Goal: Information Seeking & Learning: Learn about a topic

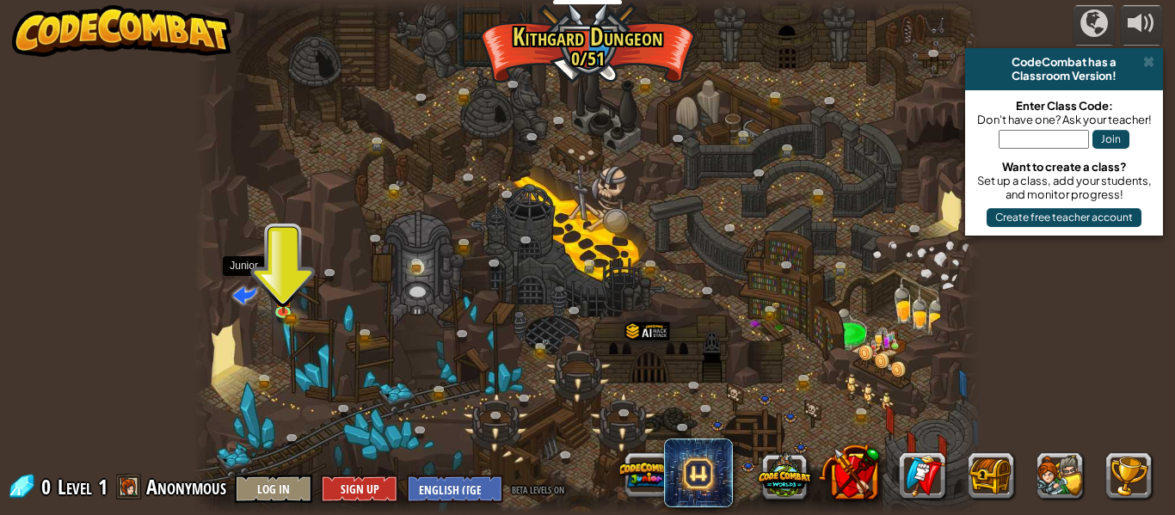
click at [256, 293] on span at bounding box center [244, 294] width 23 height 23
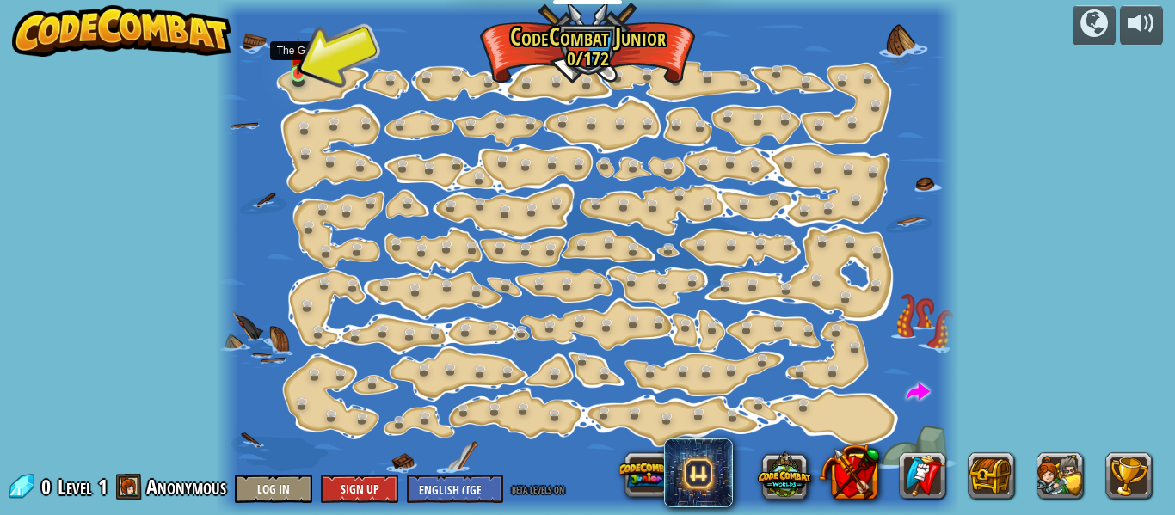
click at [301, 66] on img at bounding box center [298, 56] width 16 height 38
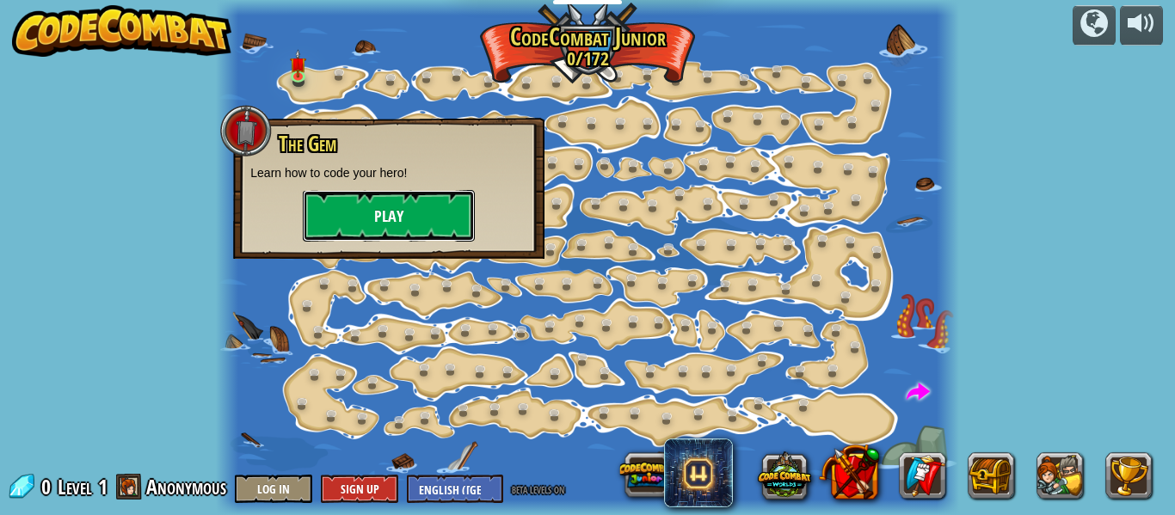
click at [414, 194] on button "Play" at bounding box center [389, 216] width 172 height 52
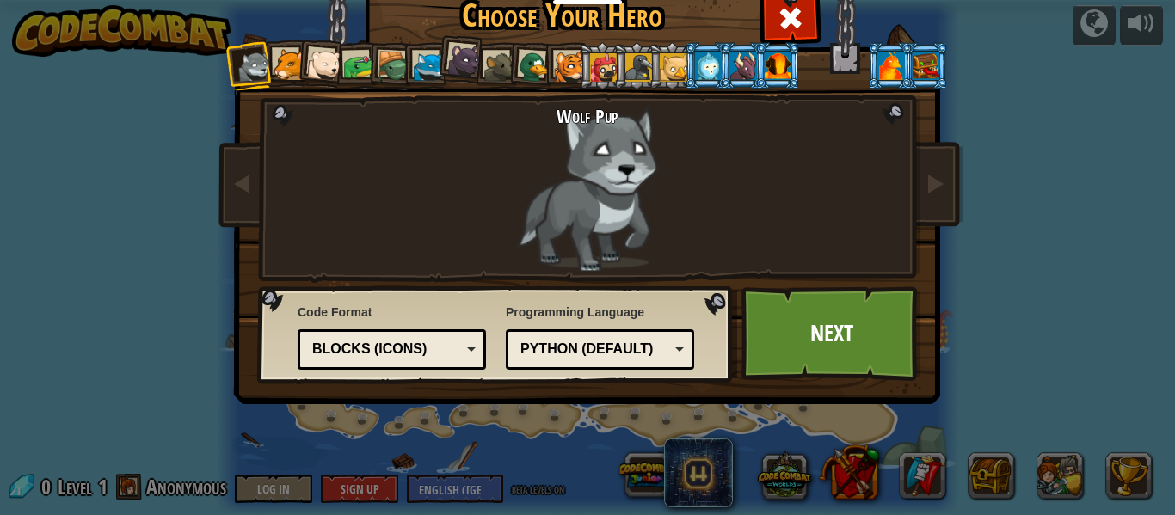
click at [465, 361] on div "Blocks (Icons)" at bounding box center [392, 349] width 166 height 27
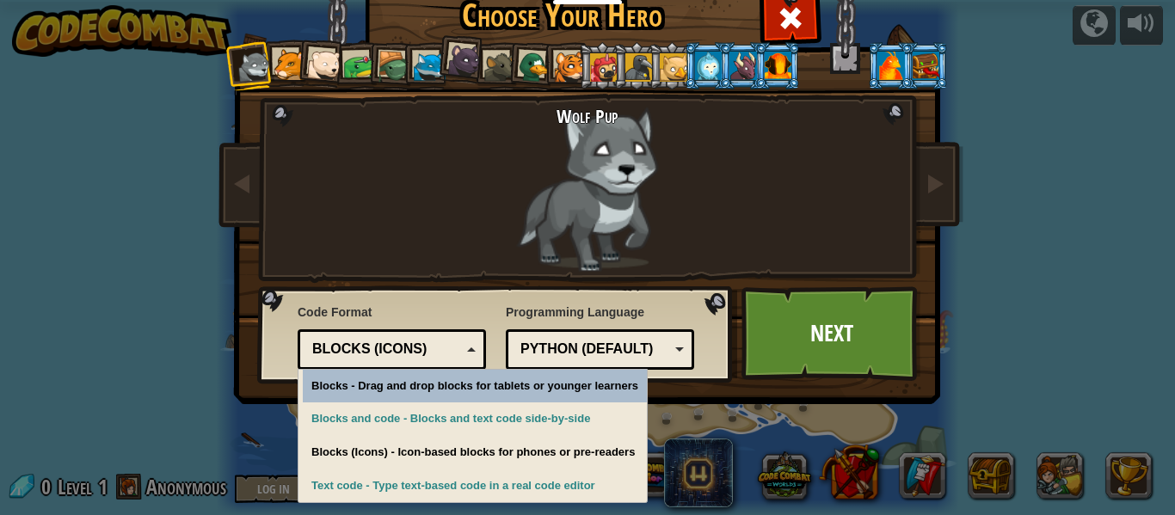
click at [465, 361] on div "Blocks (Icons)" at bounding box center [392, 349] width 166 height 27
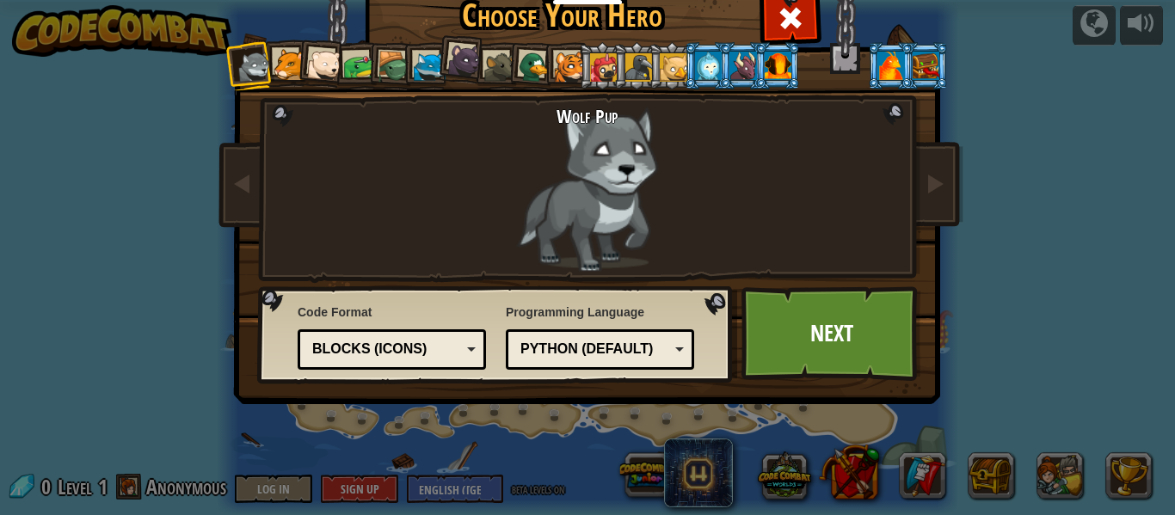
click at [331, 75] on div at bounding box center [324, 65] width 34 height 34
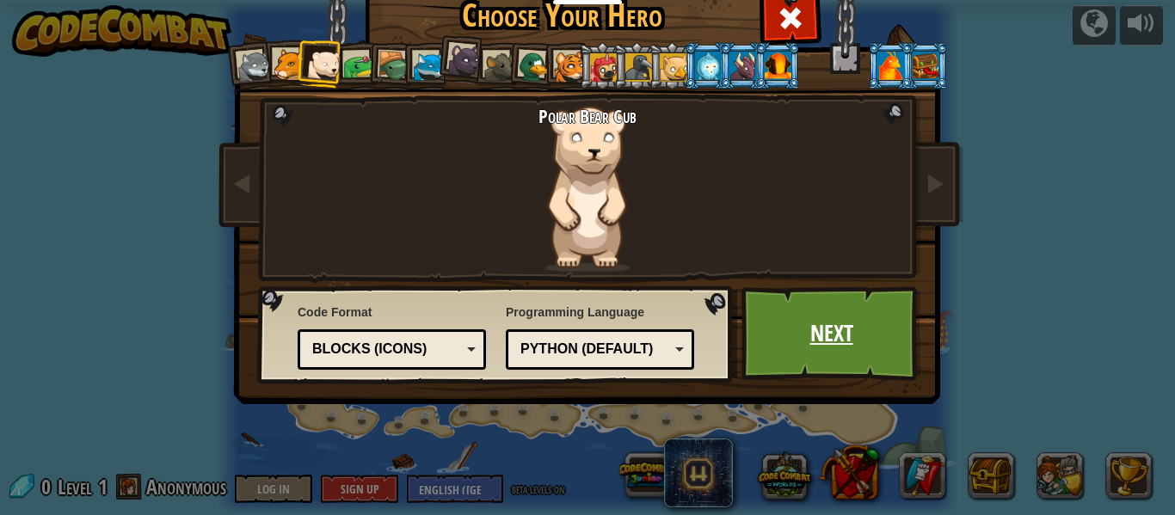
click at [796, 307] on link "Next" at bounding box center [832, 334] width 180 height 95
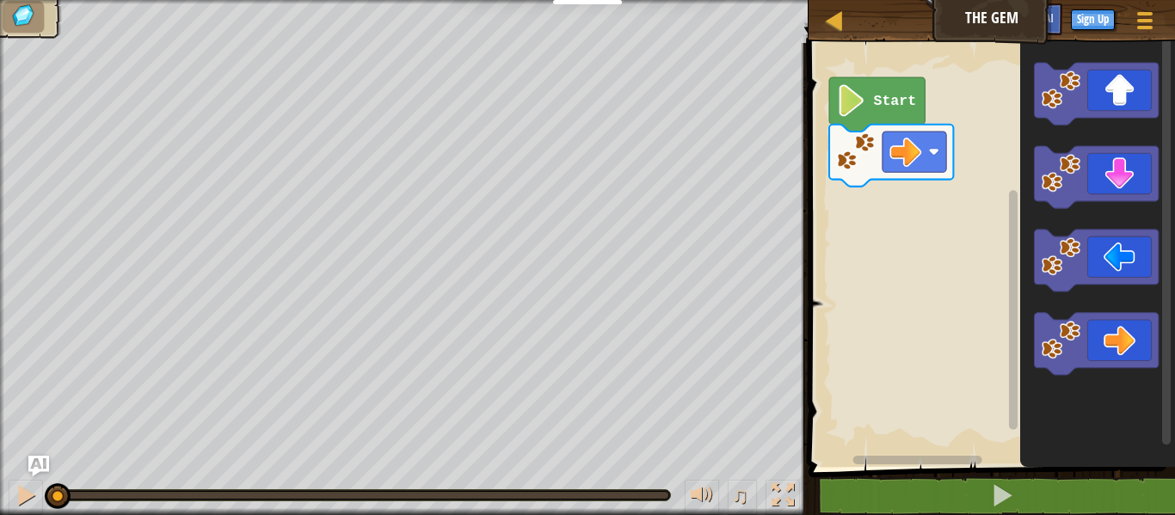
click at [884, 102] on text "Start" at bounding box center [894, 101] width 43 height 16
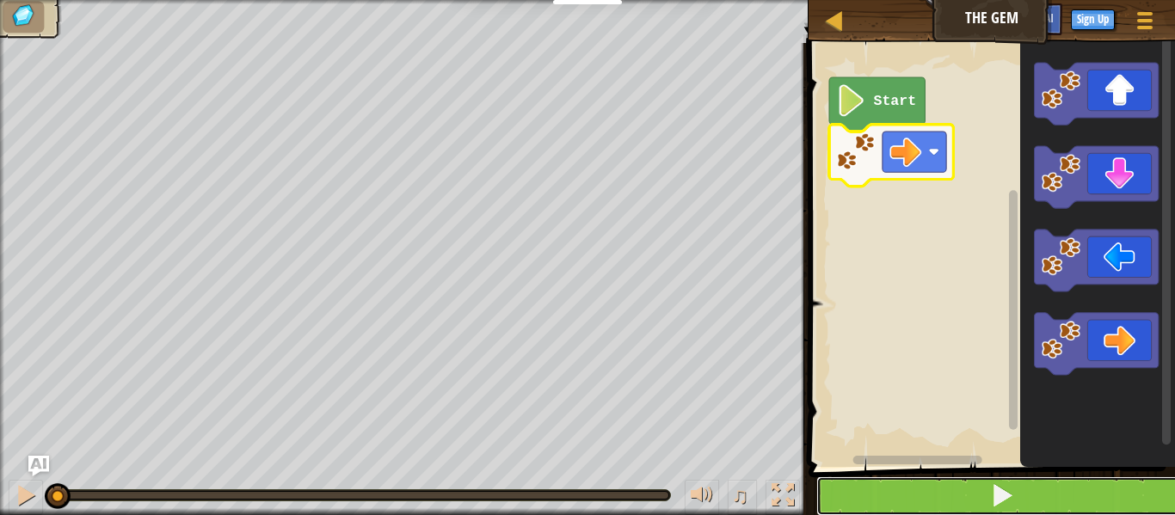
click at [1018, 499] on button at bounding box center [1003, 497] width 372 height 40
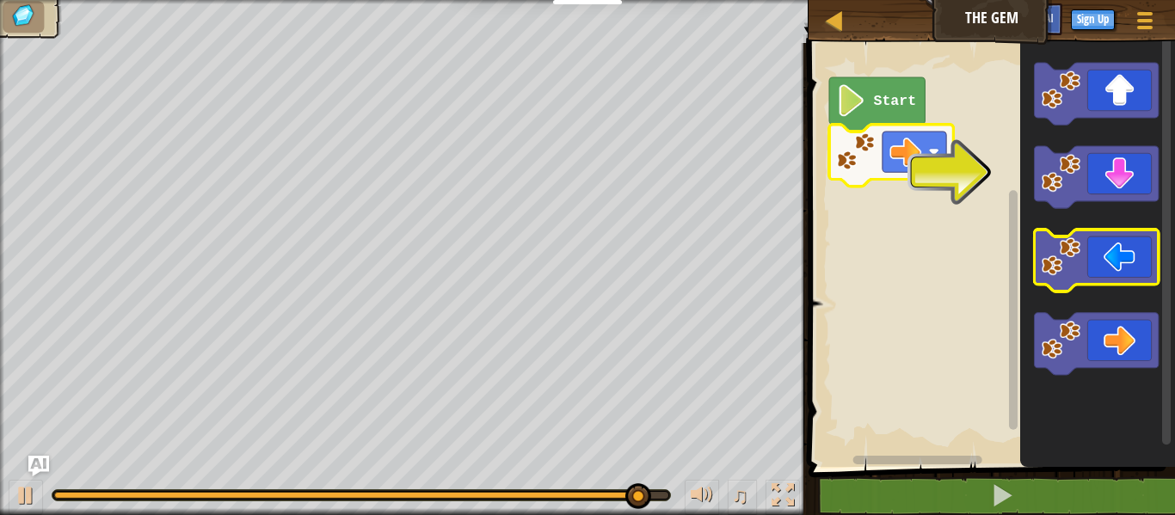
click at [1063, 261] on image "Blockly Workspace" at bounding box center [1060, 256] width 39 height 39
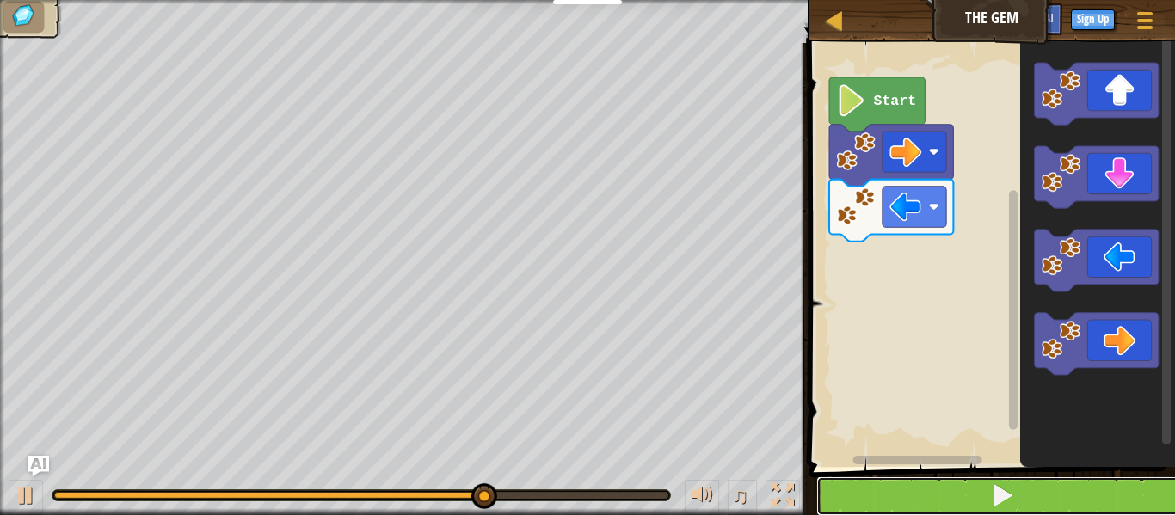
click at [878, 493] on button at bounding box center [1003, 497] width 372 height 40
click at [959, 501] on button at bounding box center [1003, 497] width 372 height 40
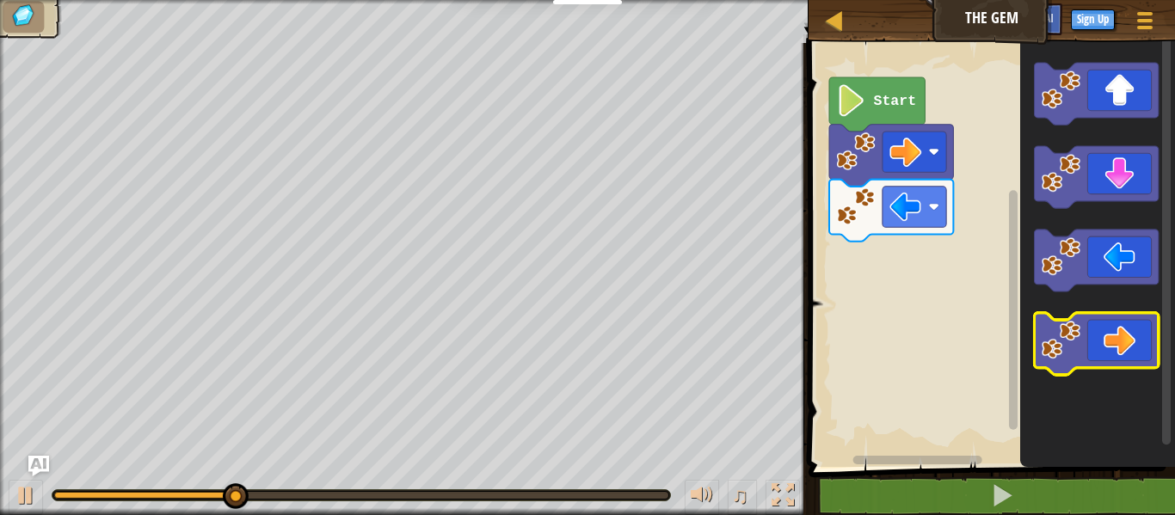
click at [1106, 327] on icon "Blockly Workspace" at bounding box center [1096, 344] width 124 height 62
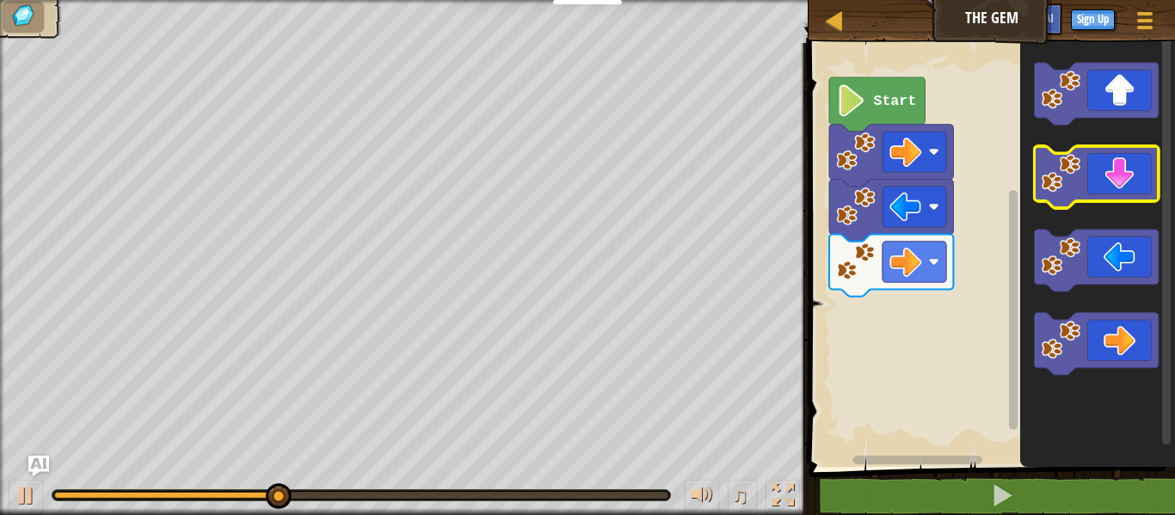
click at [1103, 173] on icon "Blockly Workspace" at bounding box center [1096, 177] width 124 height 62
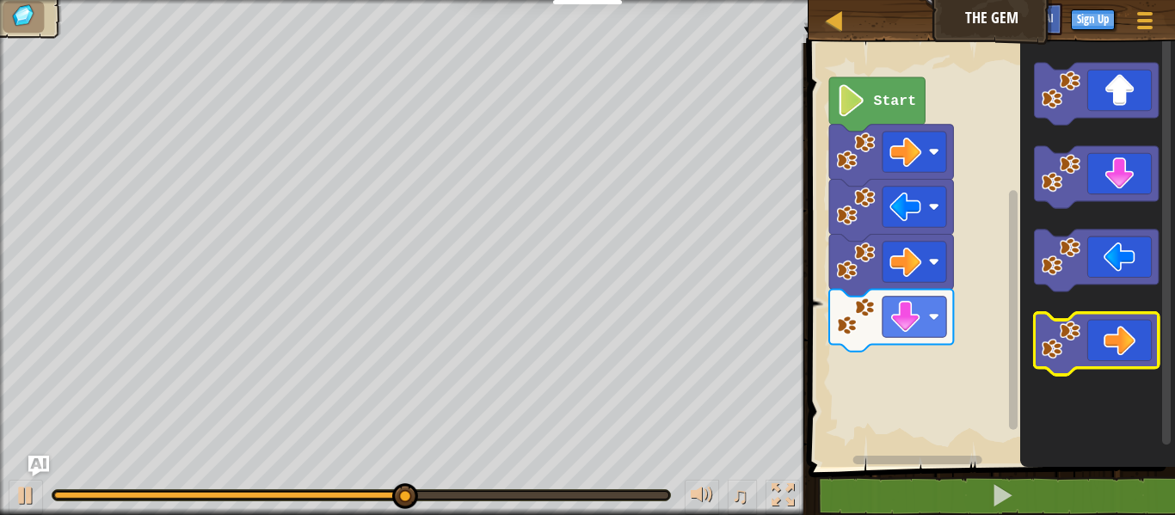
click at [1085, 330] on icon "Blockly Workspace" at bounding box center [1096, 344] width 124 height 62
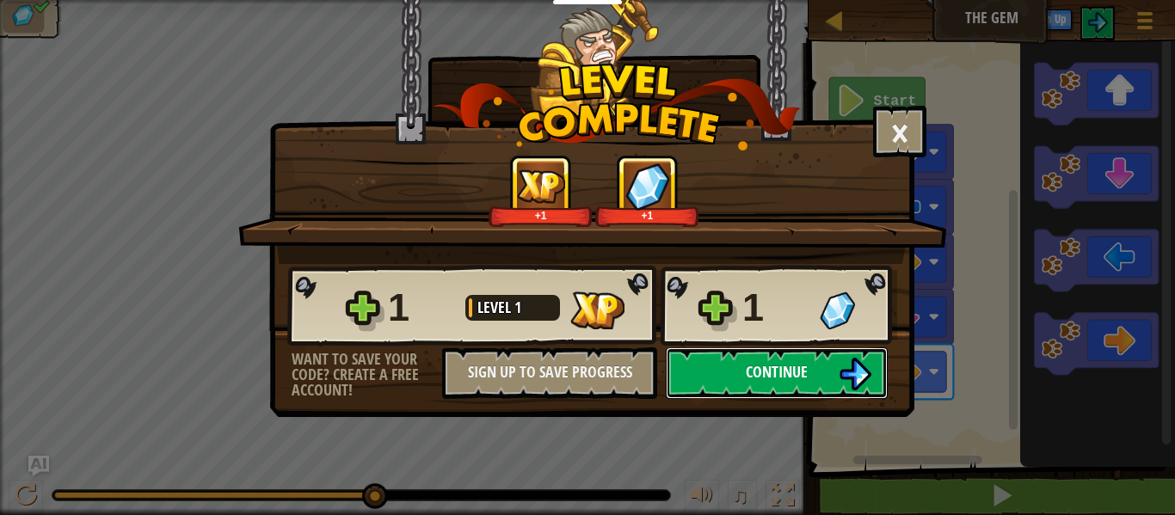
click at [787, 354] on button "Continue" at bounding box center [777, 374] width 222 height 52
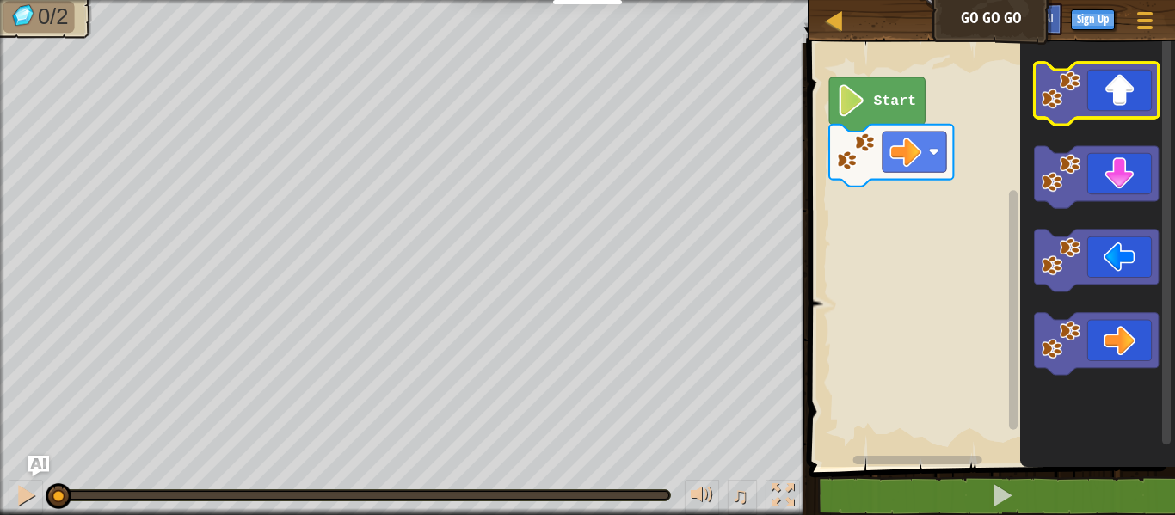
click at [1106, 93] on icon "Blockly Workspace" at bounding box center [1096, 94] width 124 height 62
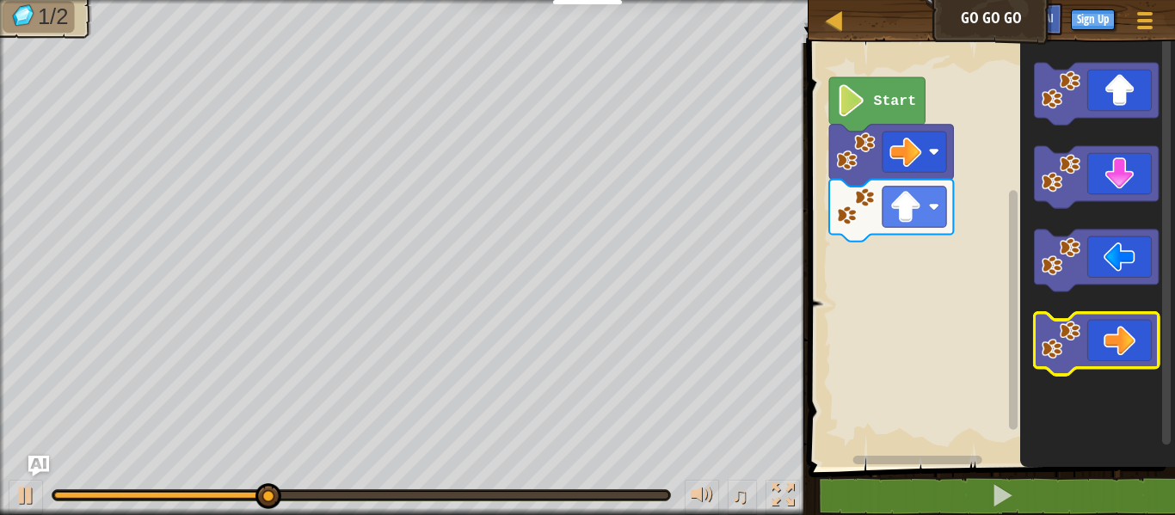
click at [1122, 333] on icon "Blockly Workspace" at bounding box center [1096, 344] width 124 height 62
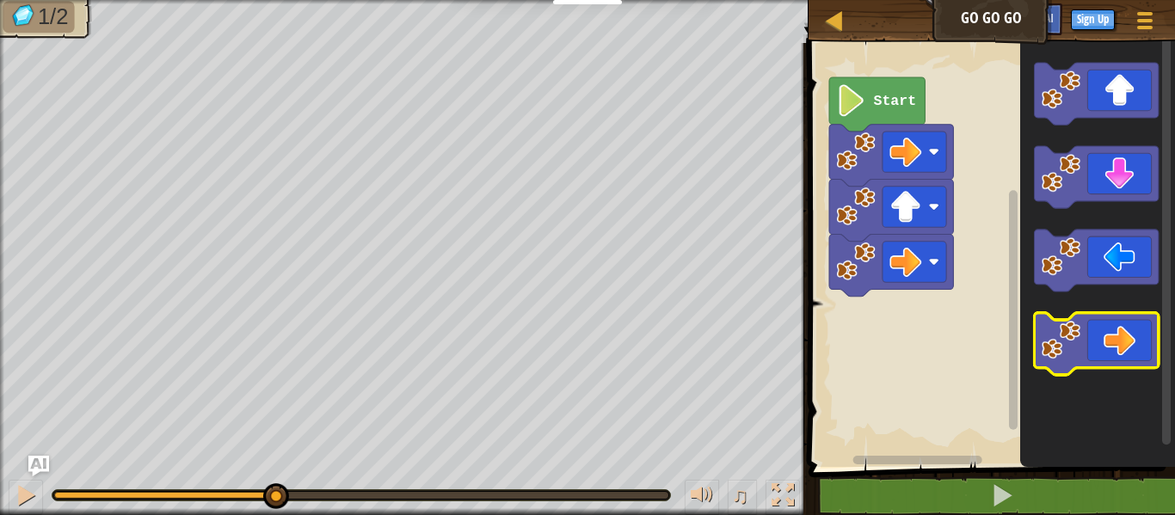
click at [1122, 333] on icon "Blockly Workspace" at bounding box center [1096, 344] width 124 height 62
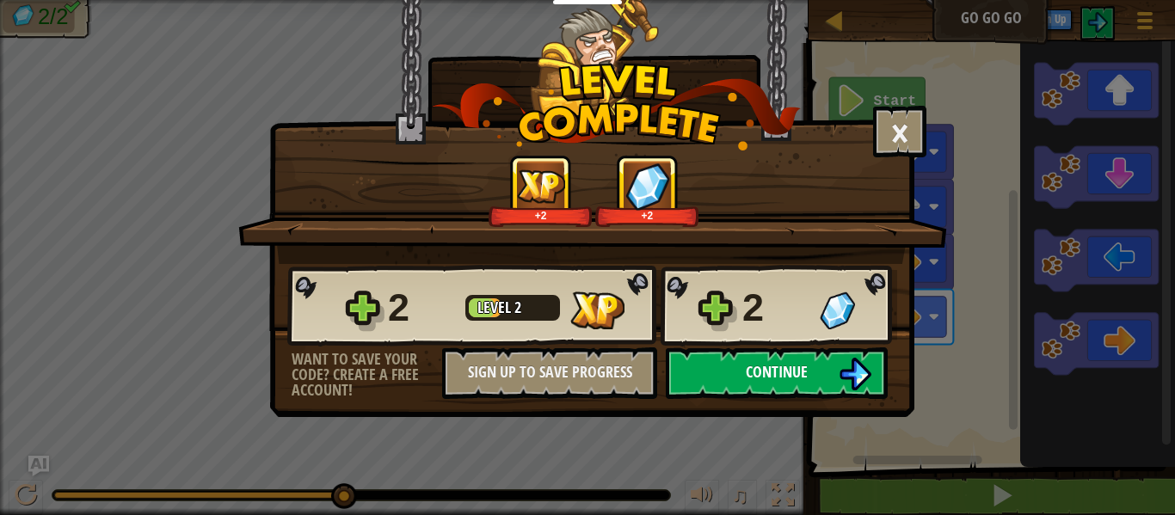
click at [796, 375] on span "Continue" at bounding box center [777, 372] width 62 height 22
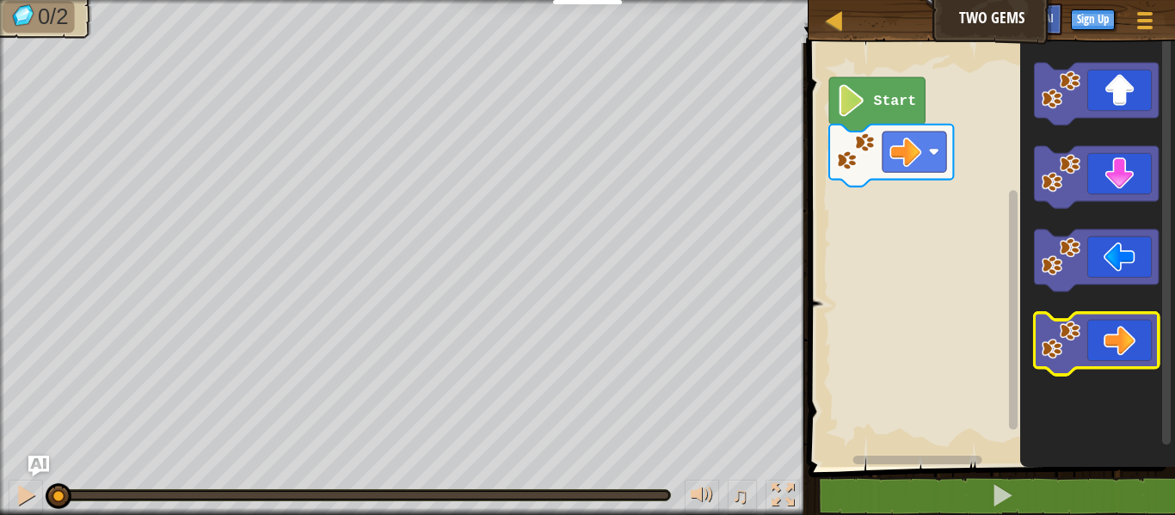
click at [1077, 348] on image "Blockly Workspace" at bounding box center [1060, 340] width 39 height 39
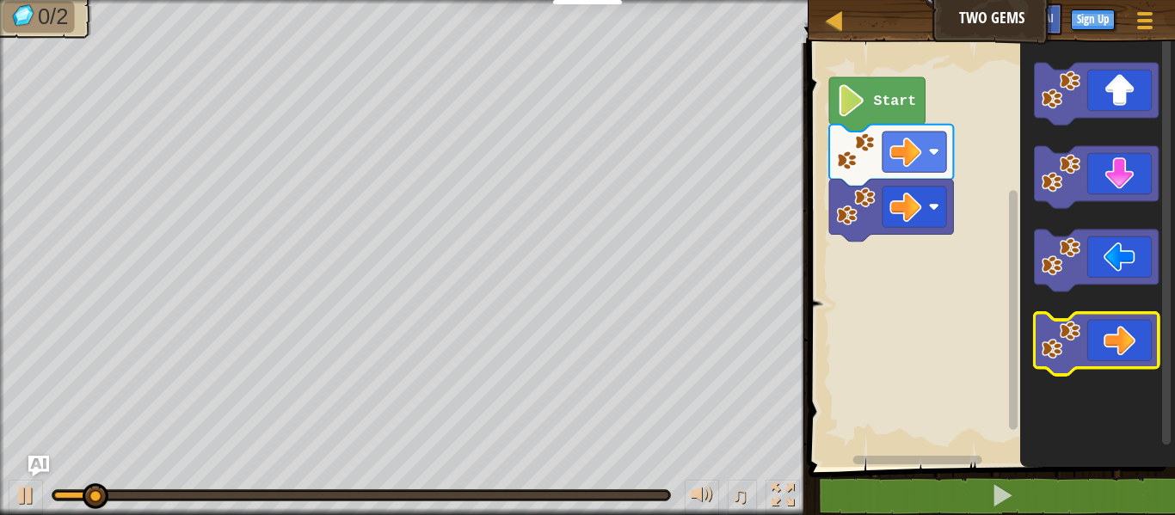
click at [1077, 348] on image "Blockly Workspace" at bounding box center [1060, 340] width 39 height 39
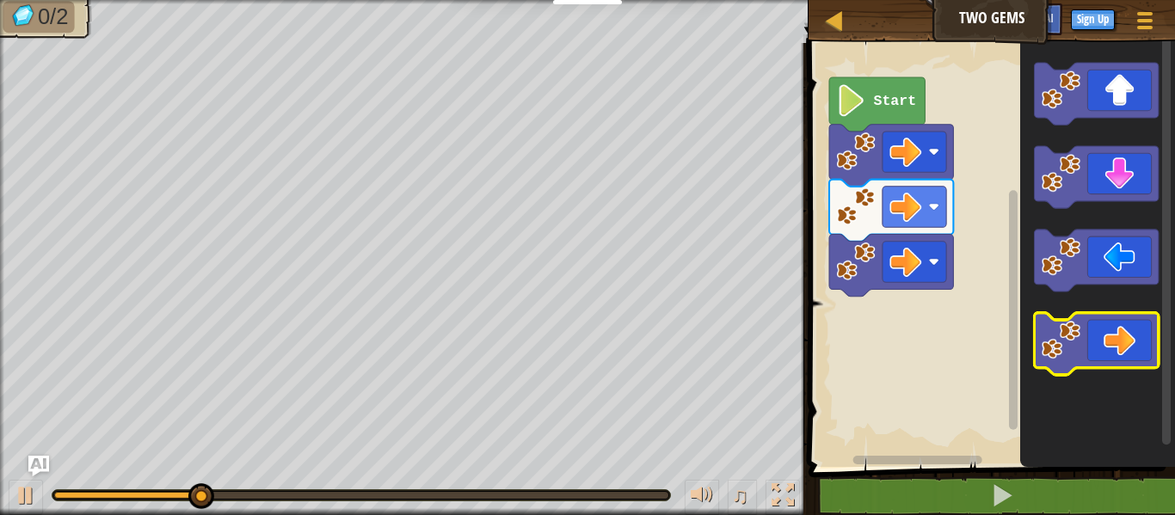
click at [1077, 348] on image "Blockly Workspace" at bounding box center [1060, 340] width 39 height 39
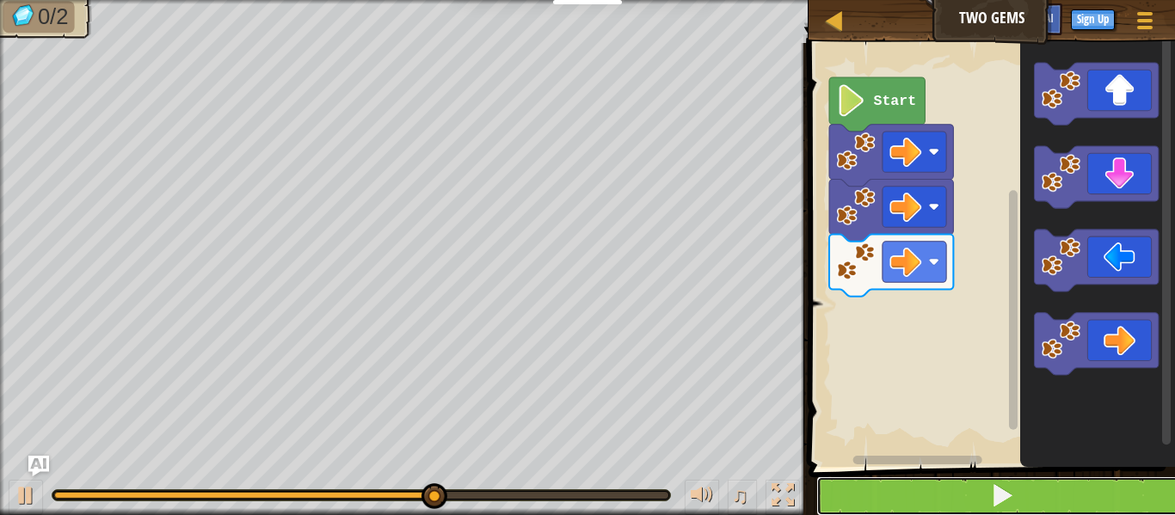
click at [947, 478] on button at bounding box center [1003, 497] width 372 height 40
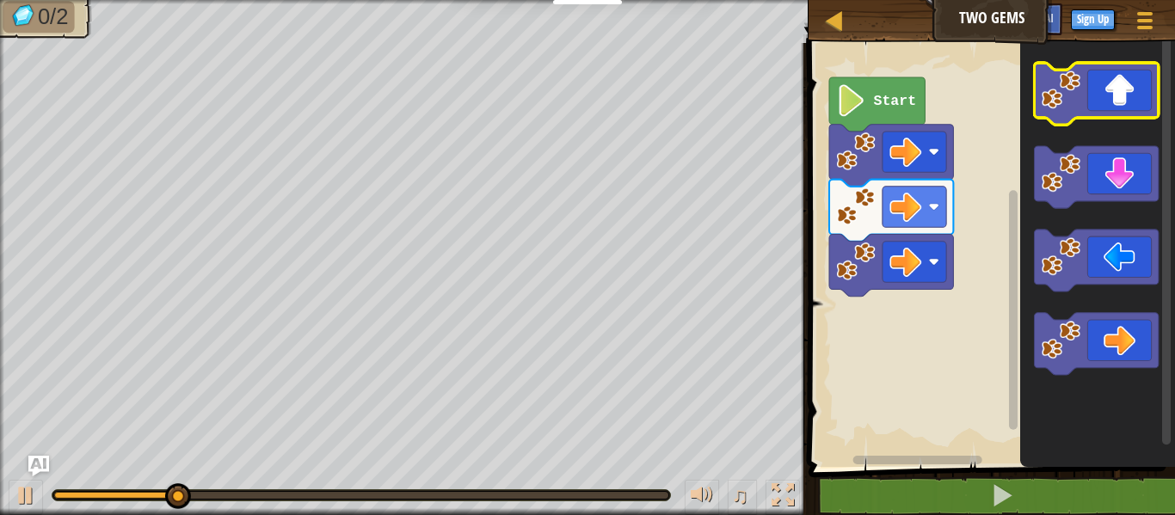
click at [1123, 106] on icon "Blockly Workspace" at bounding box center [1096, 94] width 124 height 62
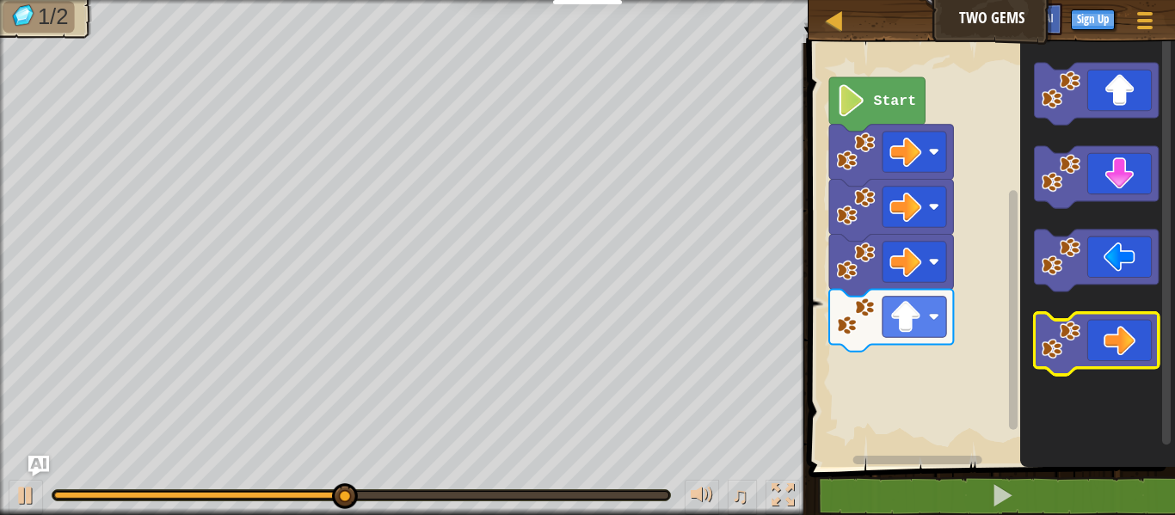
click at [1092, 354] on icon "Blockly Workspace" at bounding box center [1096, 344] width 124 height 62
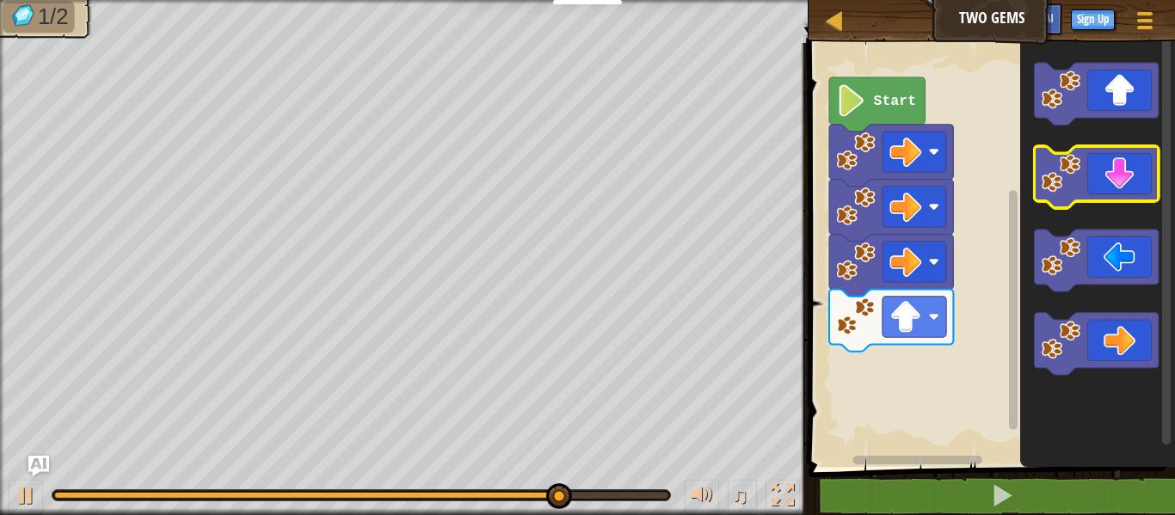
click at [1084, 152] on icon "Blockly Workspace" at bounding box center [1096, 177] width 124 height 62
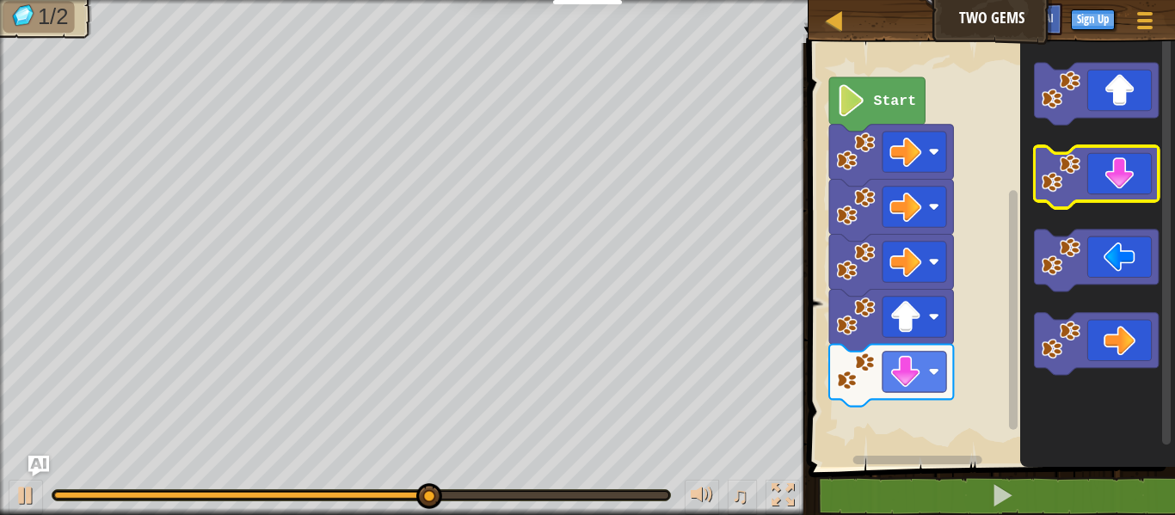
click at [1112, 176] on icon "Blockly Workspace" at bounding box center [1096, 177] width 124 height 62
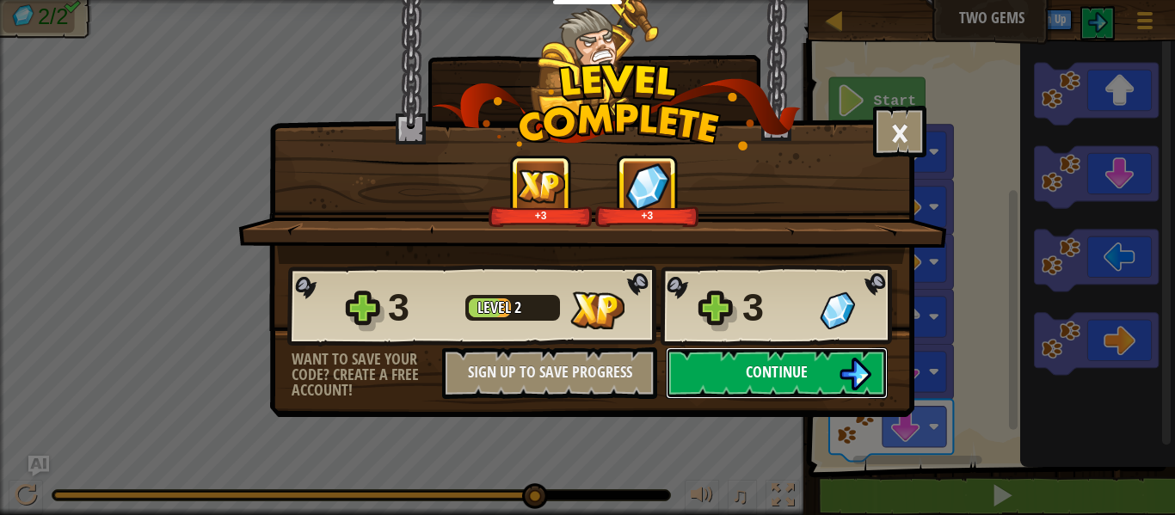
click at [801, 385] on button "Continue" at bounding box center [777, 374] width 222 height 52
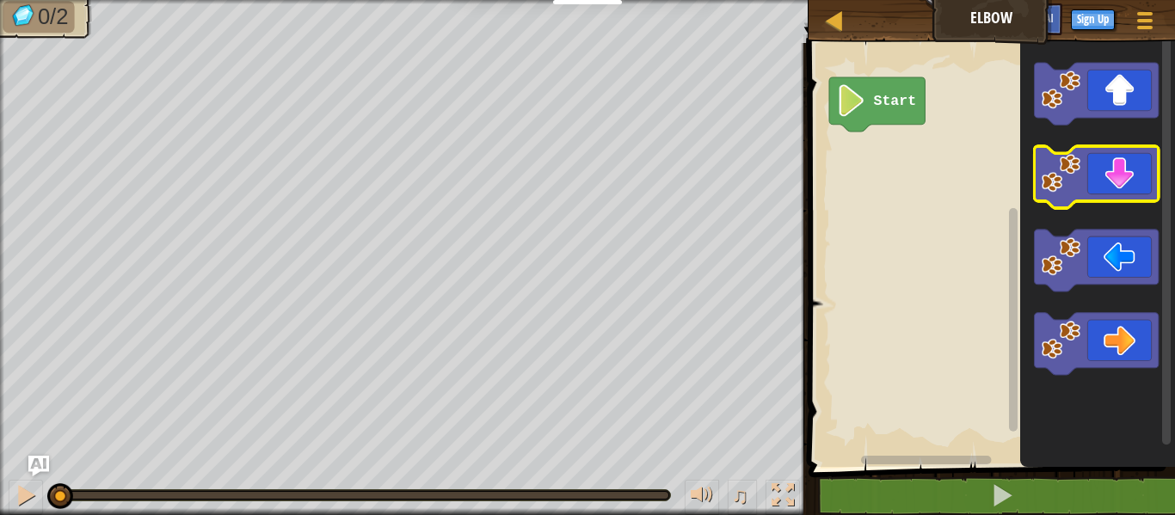
click at [1090, 174] on icon "Blockly Workspace" at bounding box center [1096, 177] width 124 height 62
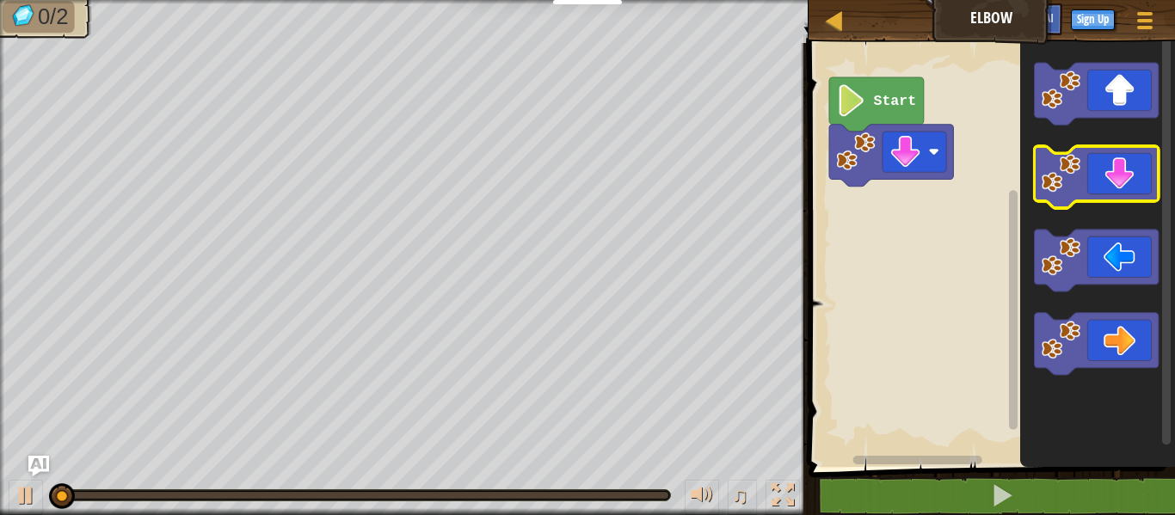
click at [1090, 174] on icon "Blockly Workspace" at bounding box center [1096, 177] width 124 height 62
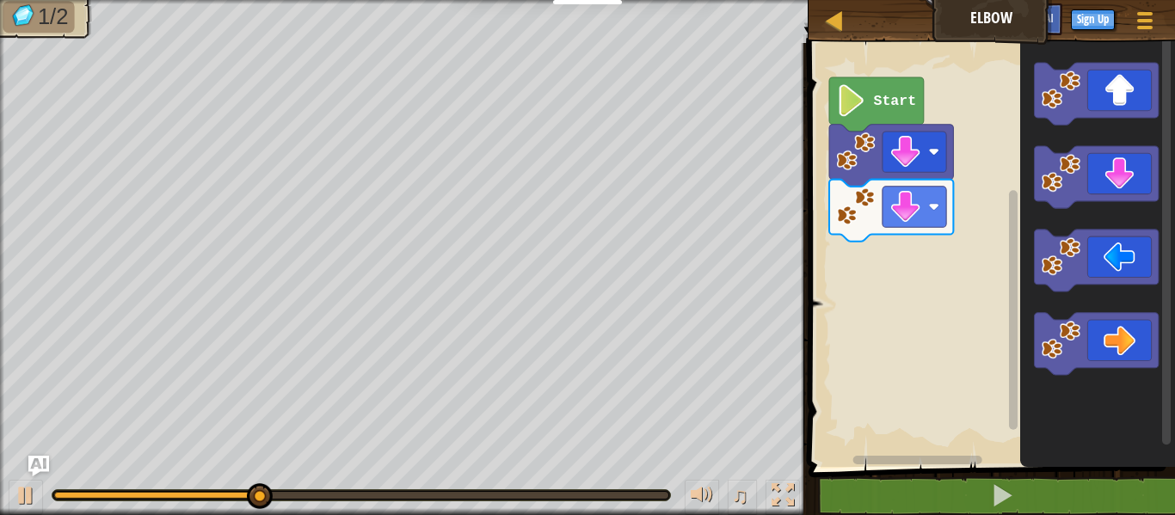
click at [1104, 284] on icon "Blockly Workspace" at bounding box center [1096, 261] width 124 height 62
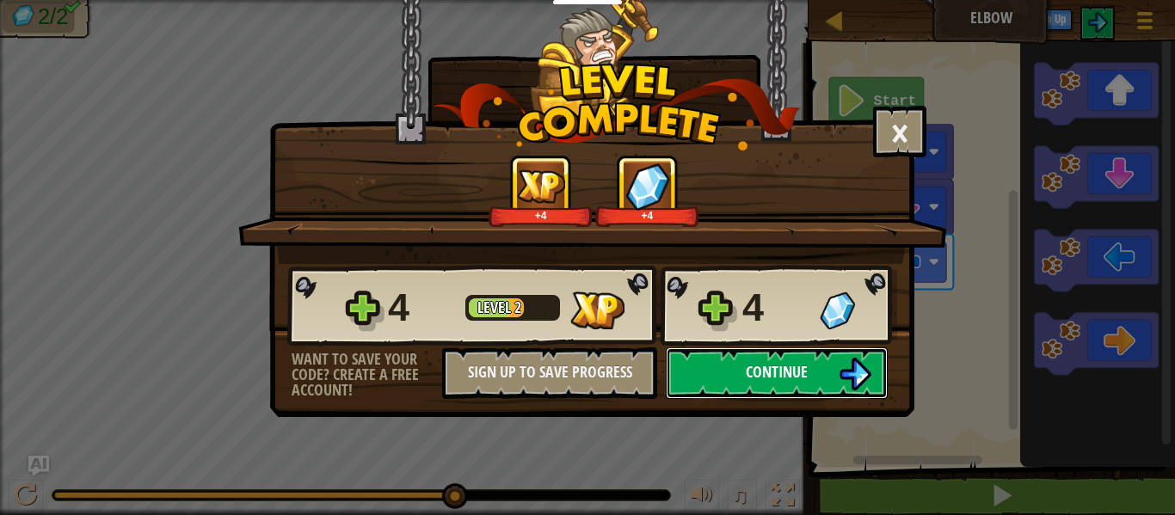
click at [768, 374] on span "Continue" at bounding box center [777, 372] width 62 height 22
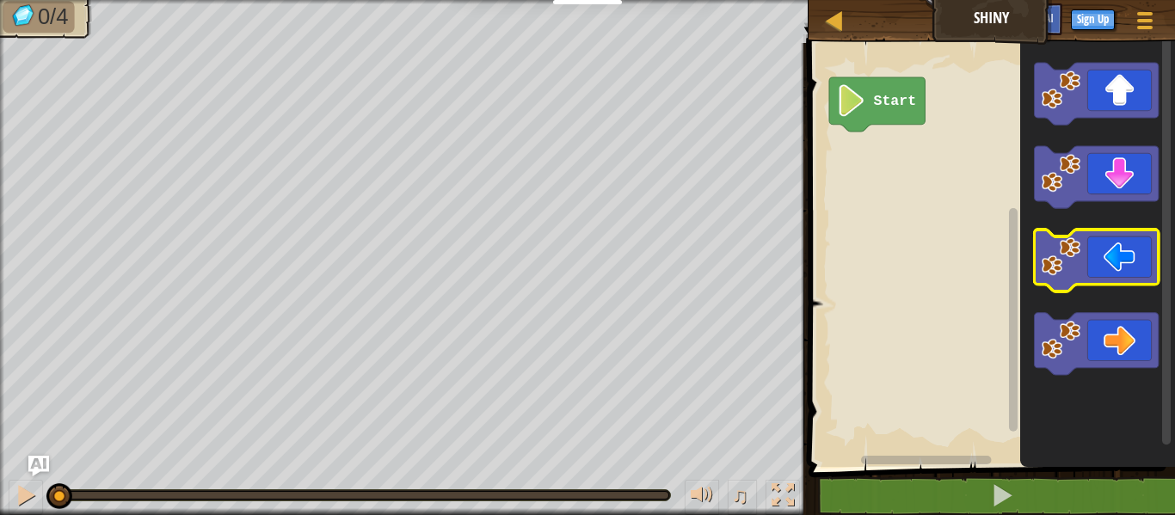
click at [1055, 268] on image "Blockly Workspace" at bounding box center [1060, 256] width 39 height 39
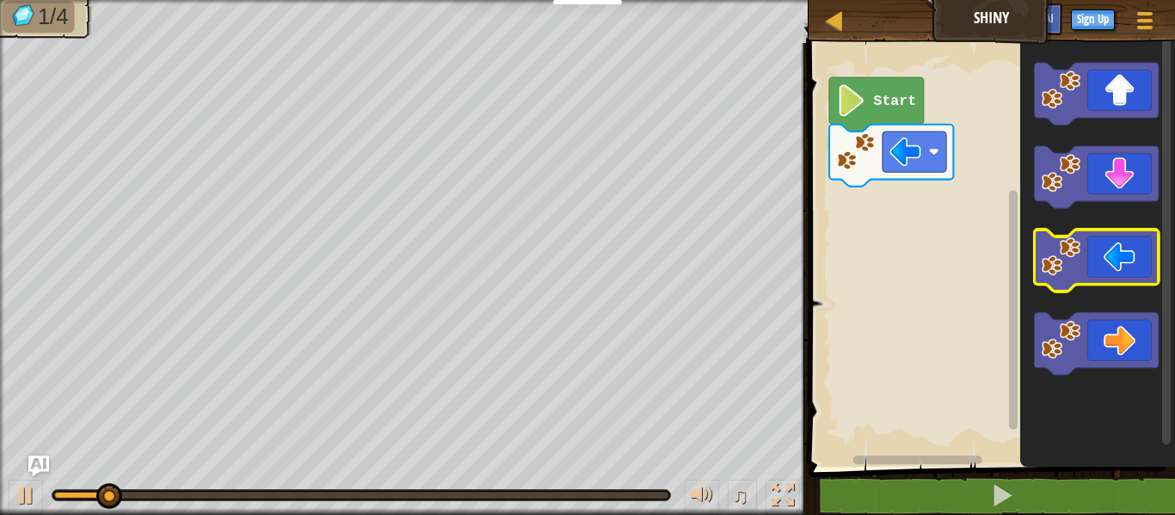
click at [1057, 272] on image "Blockly Workspace" at bounding box center [1060, 256] width 39 height 39
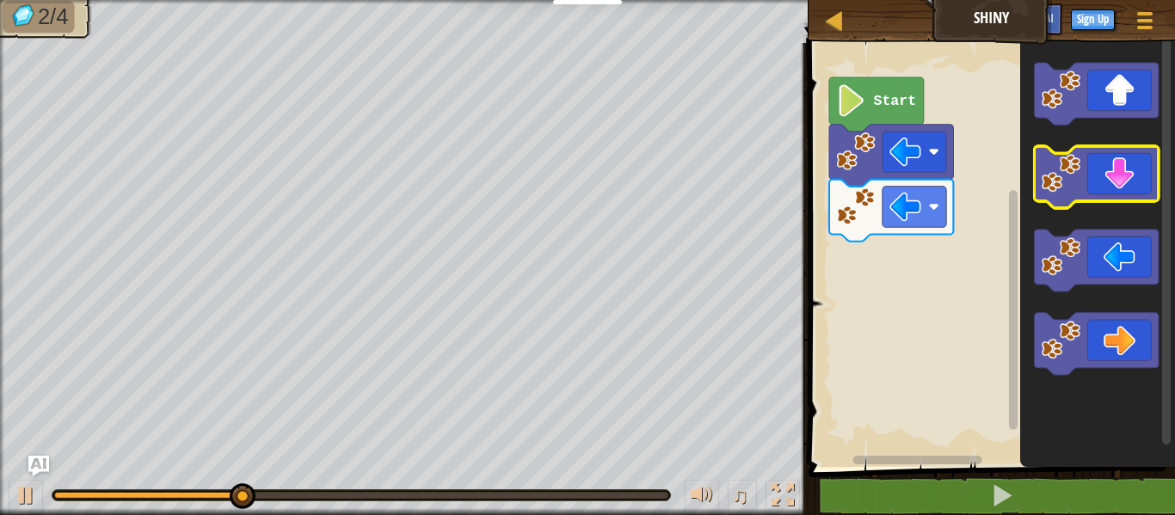
click at [1078, 182] on image "Blockly Workspace" at bounding box center [1060, 173] width 39 height 39
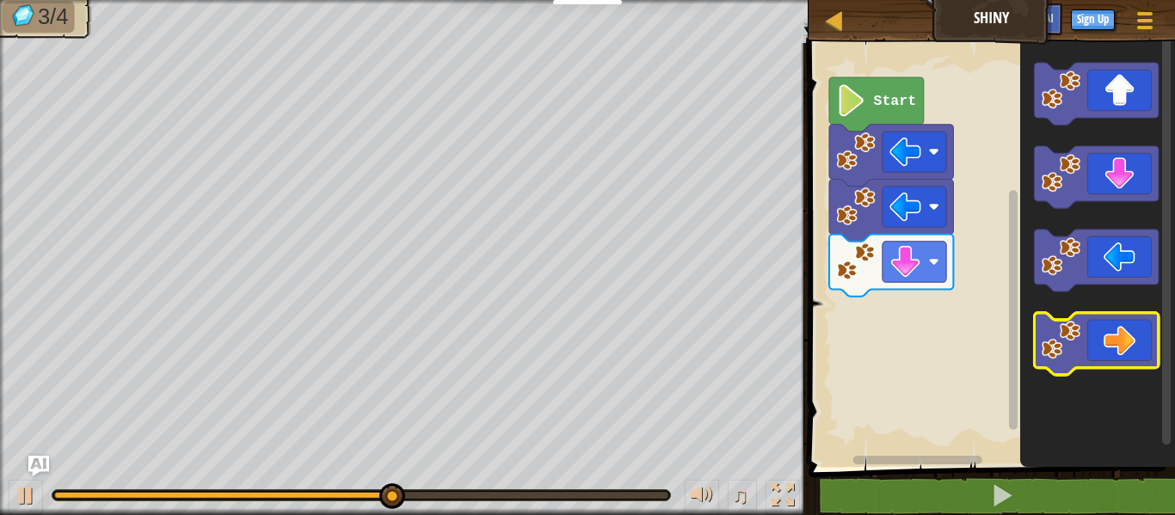
click at [1112, 339] on icon "Blockly Workspace" at bounding box center [1096, 344] width 124 height 62
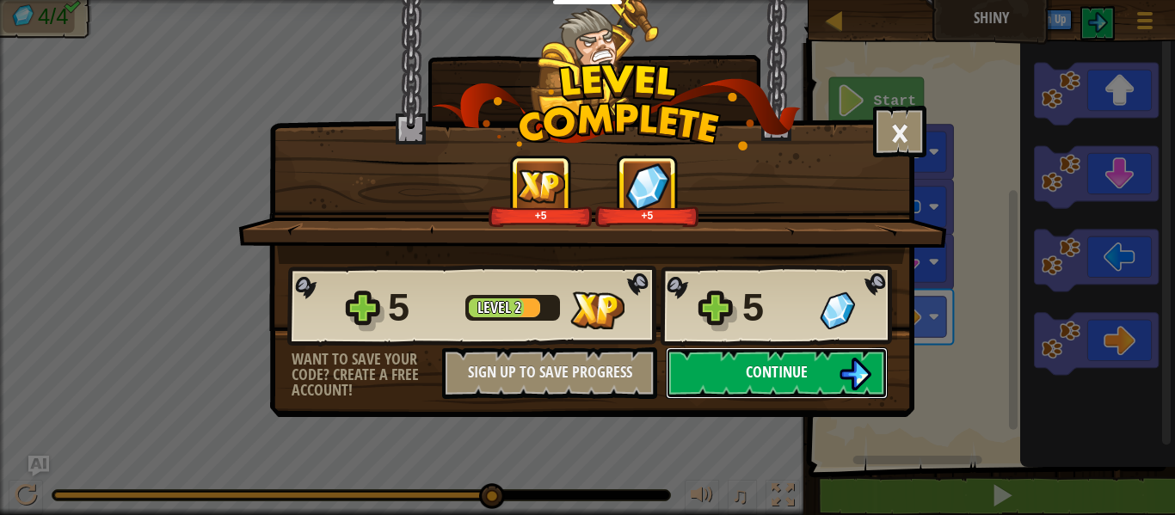
click at [831, 373] on button "Continue" at bounding box center [777, 374] width 222 height 52
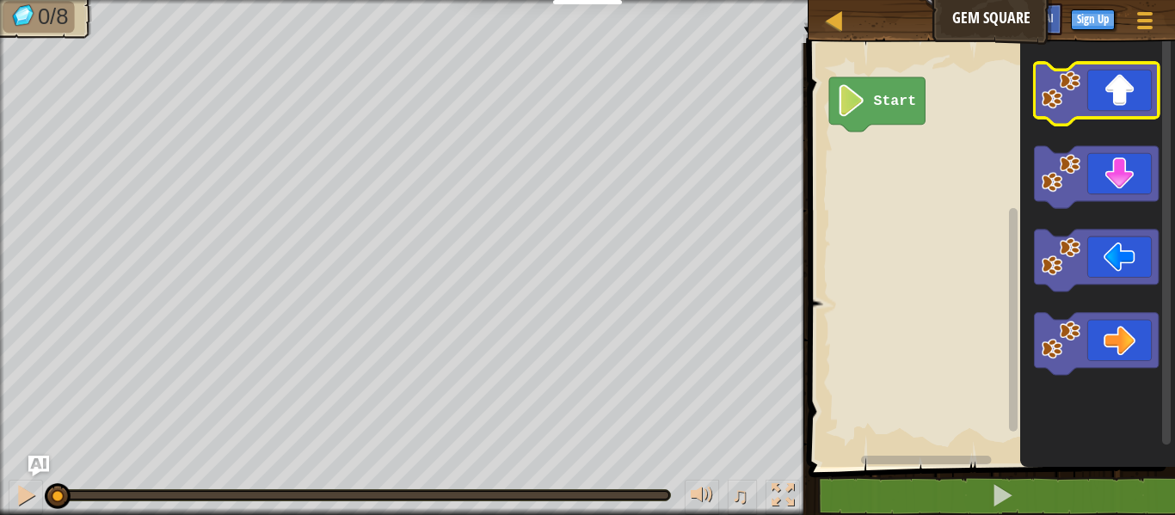
click at [1069, 99] on image "Blockly Workspace" at bounding box center [1060, 90] width 39 height 39
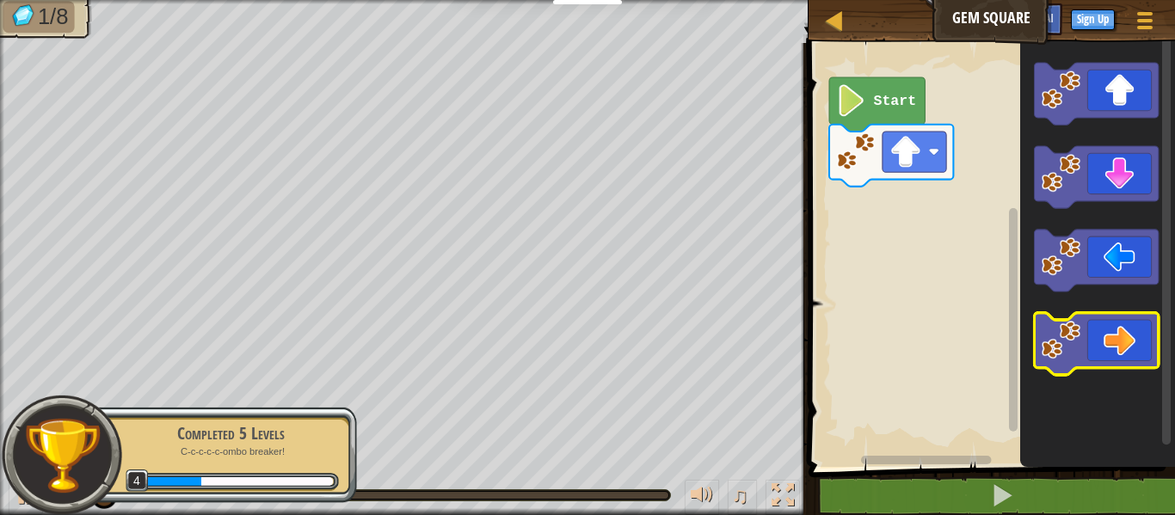
click at [1107, 326] on icon "Blockly Workspace" at bounding box center [1096, 344] width 124 height 62
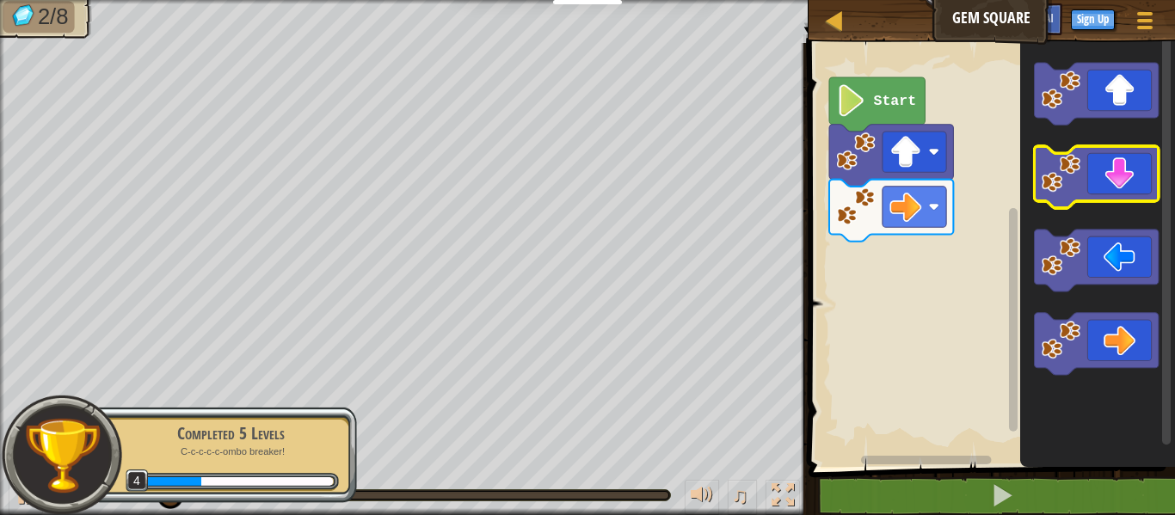
click at [1096, 183] on icon "Blockly Workspace" at bounding box center [1096, 177] width 124 height 62
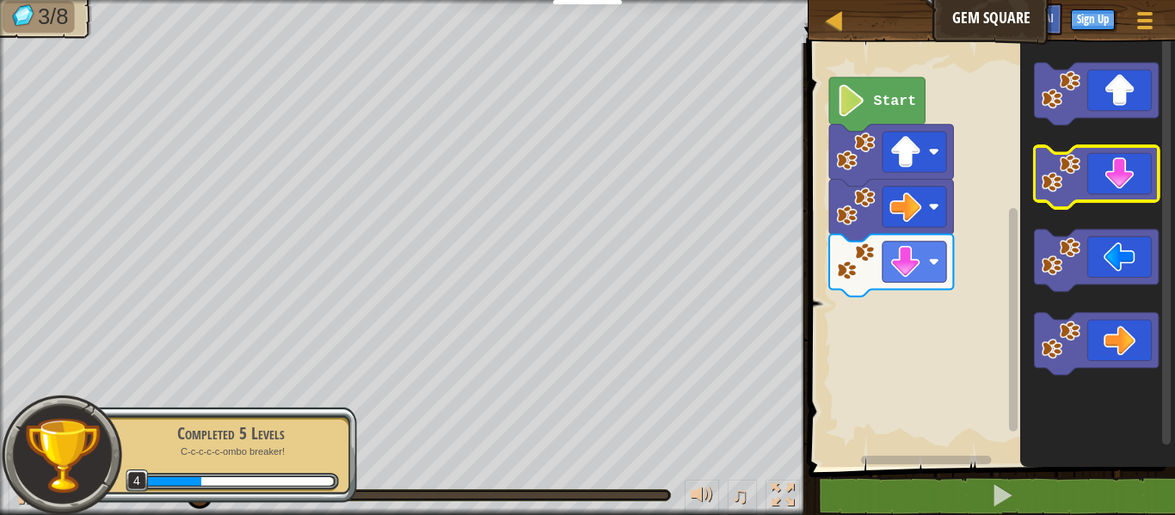
click at [1096, 183] on icon "Blockly Workspace" at bounding box center [1096, 177] width 124 height 62
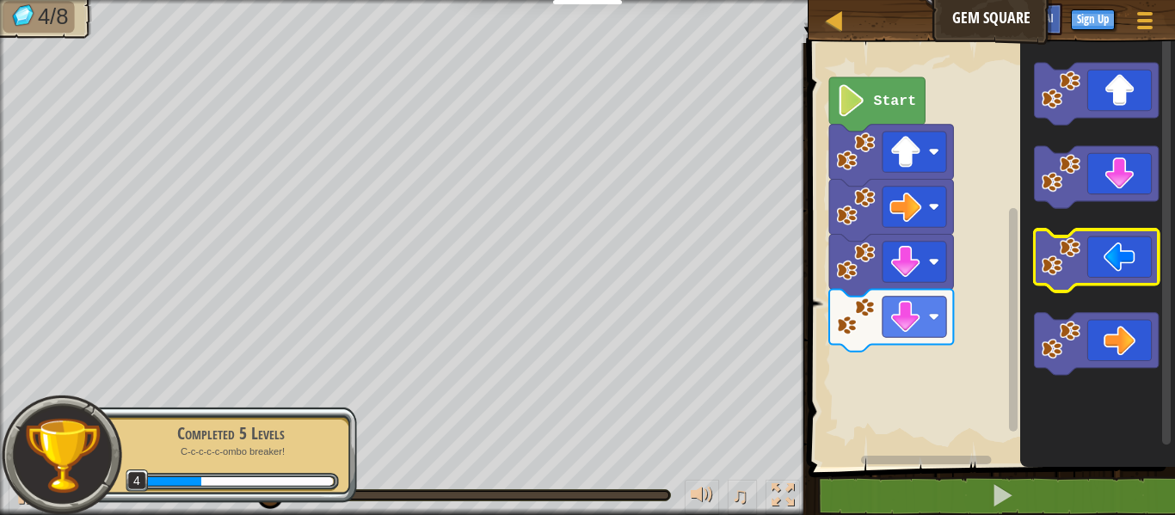
click at [1107, 258] on icon "Blockly Workspace" at bounding box center [1096, 261] width 124 height 62
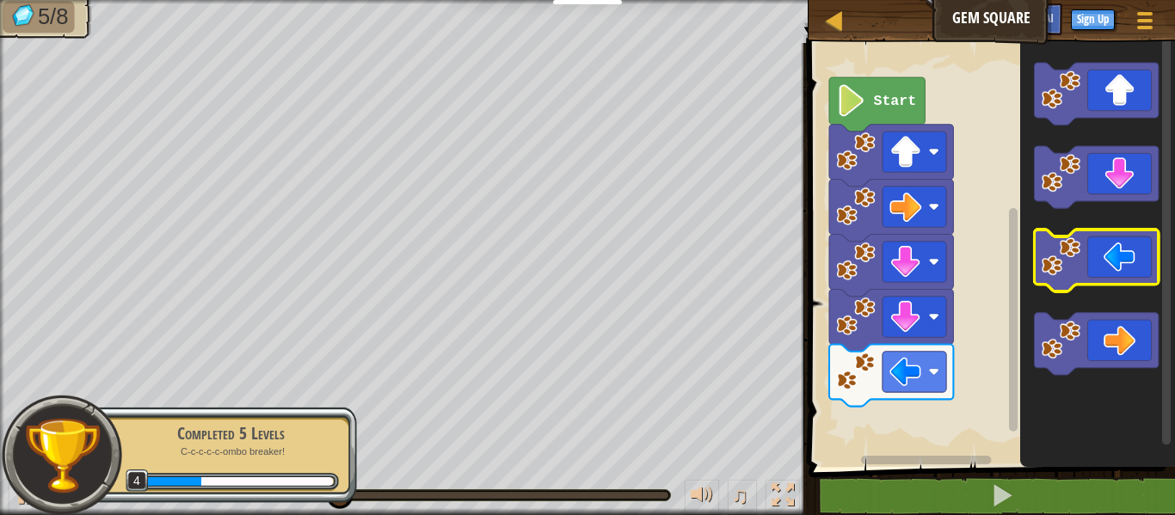
click at [1108, 259] on icon "Blockly Workspace" at bounding box center [1096, 261] width 124 height 62
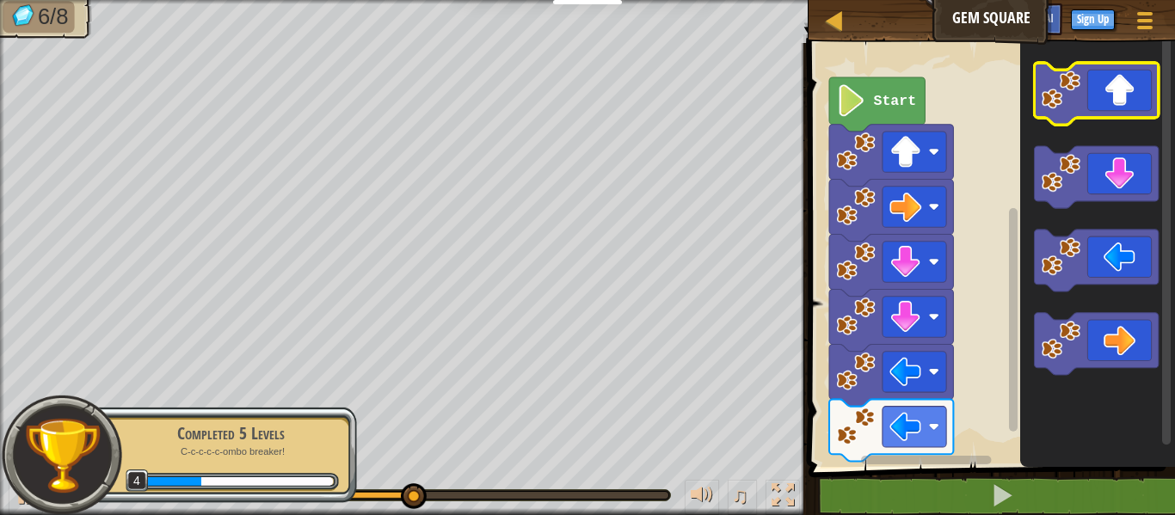
click at [1084, 106] on icon "Blockly Workspace" at bounding box center [1096, 94] width 124 height 62
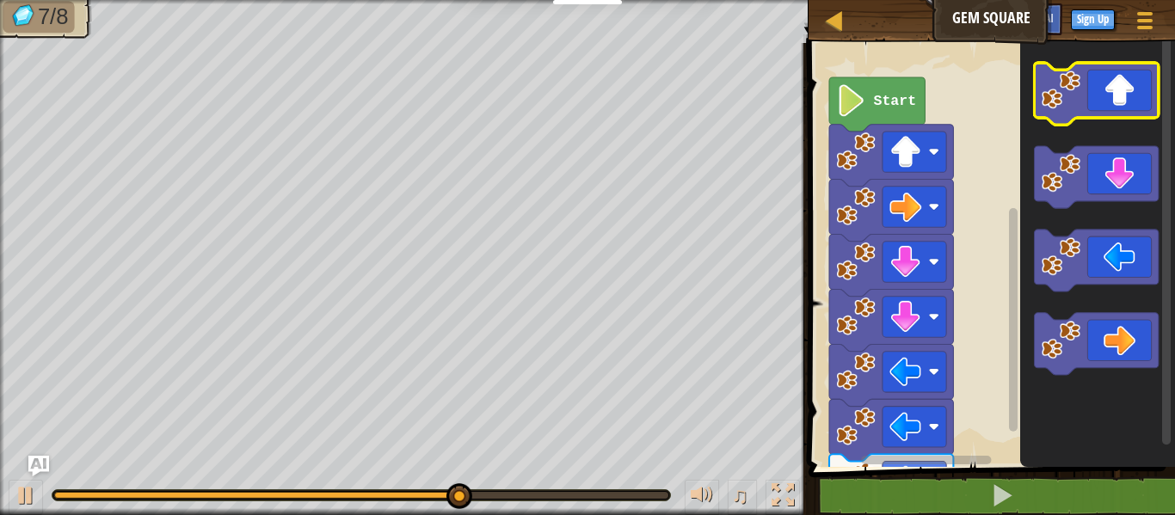
click at [1088, 109] on icon "Blockly Workspace" at bounding box center [1096, 94] width 124 height 62
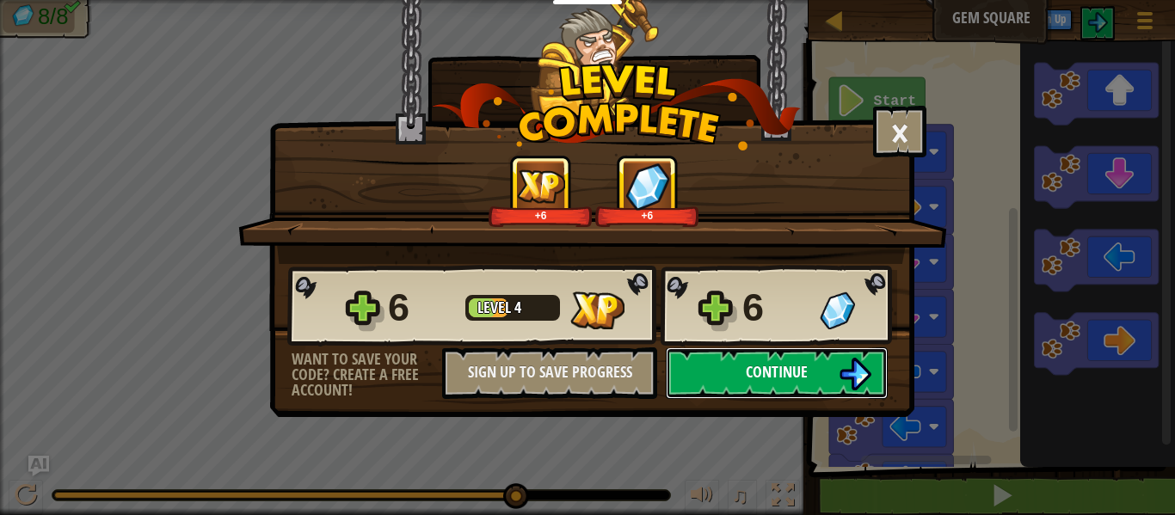
click at [731, 390] on button "Continue" at bounding box center [777, 374] width 222 height 52
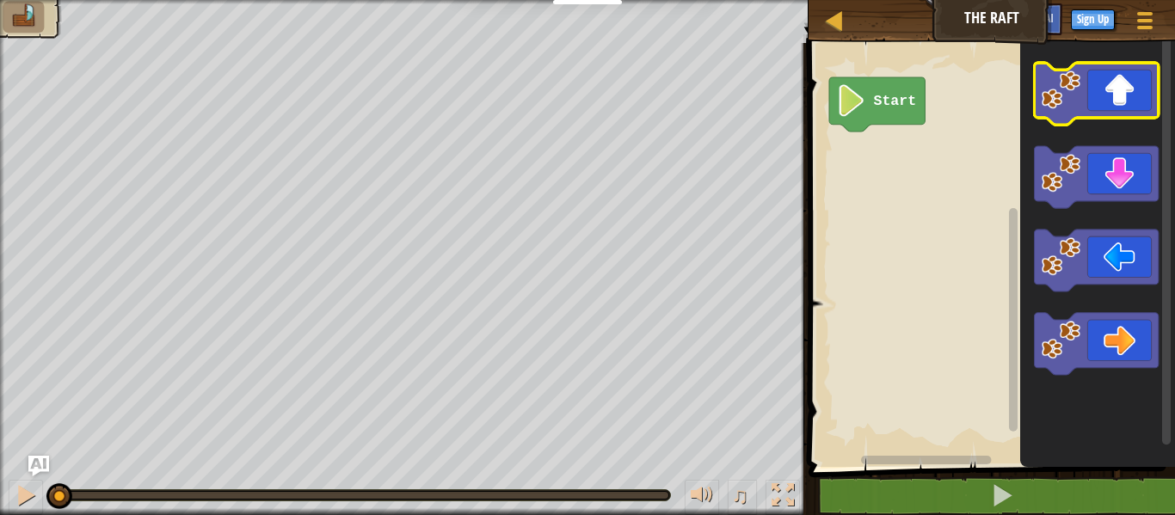
click at [1113, 111] on icon "Blockly Workspace" at bounding box center [1096, 94] width 124 height 62
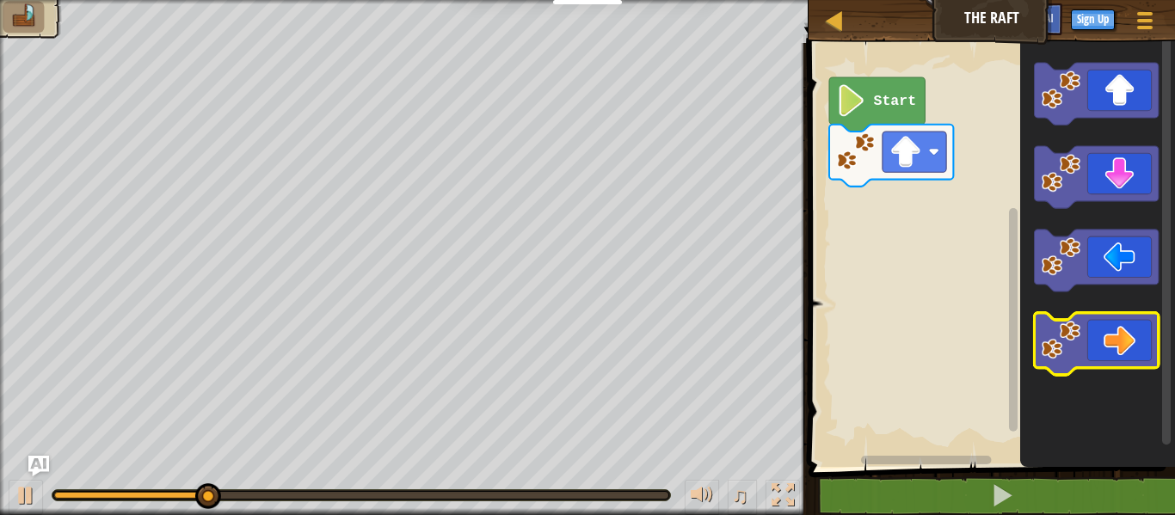
click at [1116, 322] on icon "Blockly Workspace" at bounding box center [1096, 344] width 124 height 62
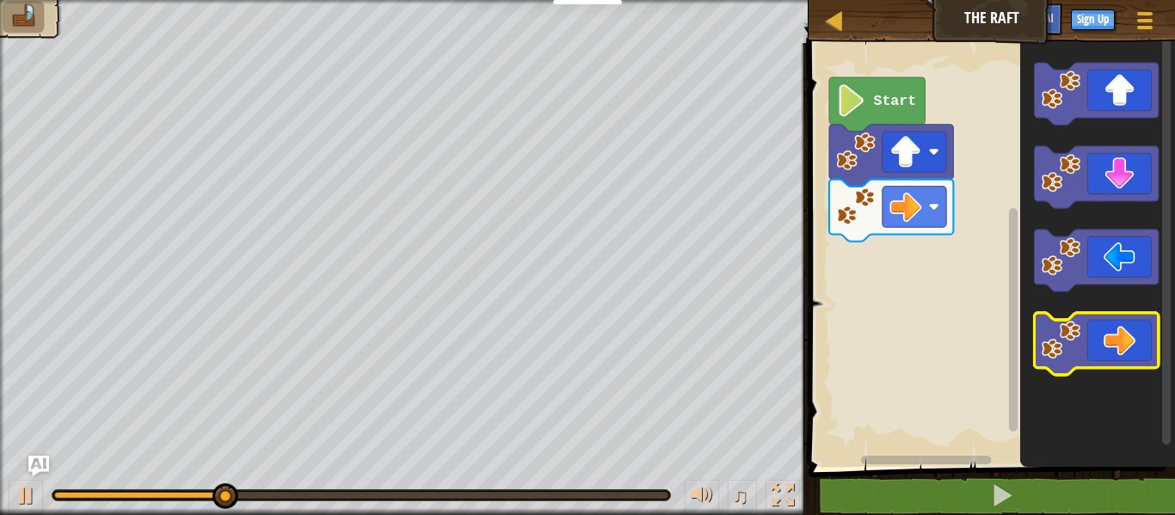
click at [1117, 324] on icon "Blockly Workspace" at bounding box center [1096, 344] width 124 height 62
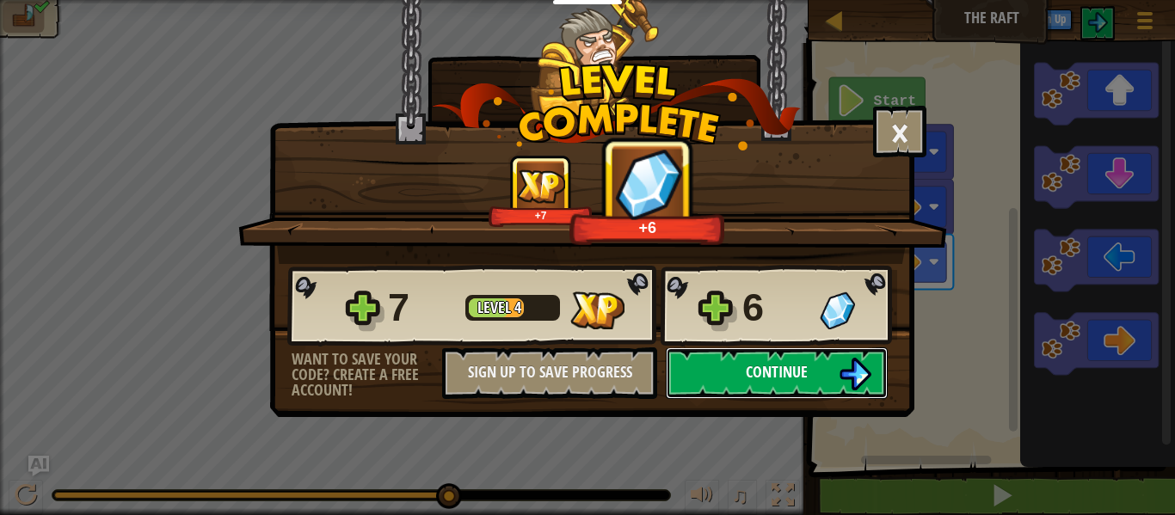
click at [841, 351] on button "Continue" at bounding box center [777, 374] width 222 height 52
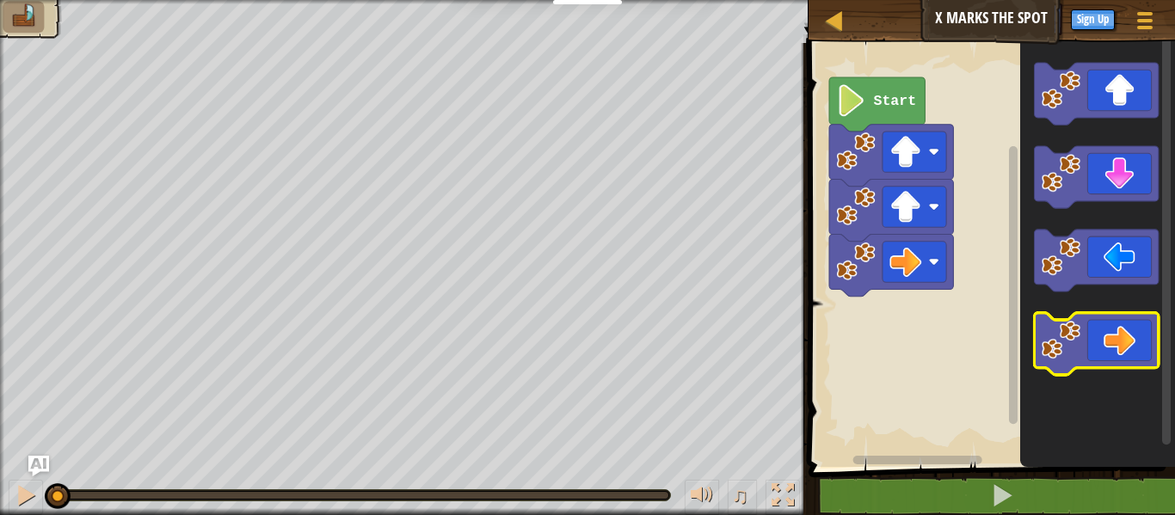
click at [1085, 351] on icon "Blockly Workspace" at bounding box center [1096, 344] width 124 height 62
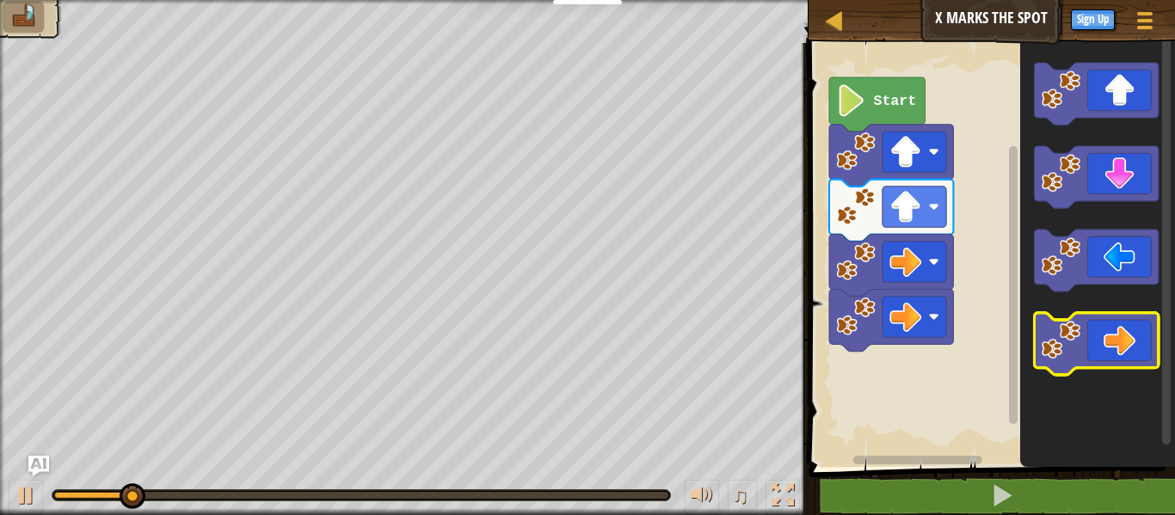
click at [1085, 351] on icon "Blockly Workspace" at bounding box center [1096, 344] width 124 height 62
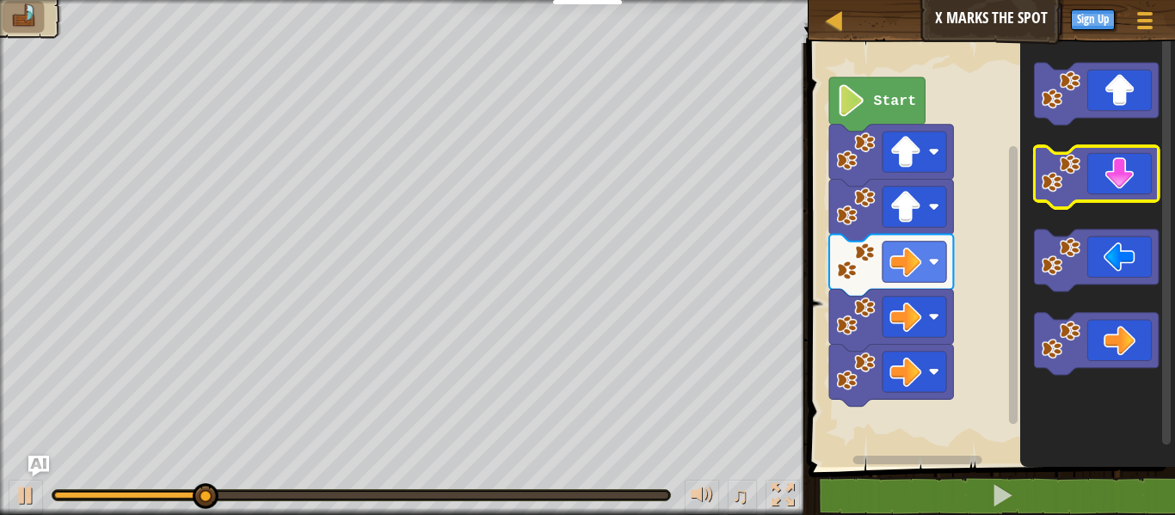
click at [1115, 179] on icon "Blockly Workspace" at bounding box center [1096, 177] width 124 height 62
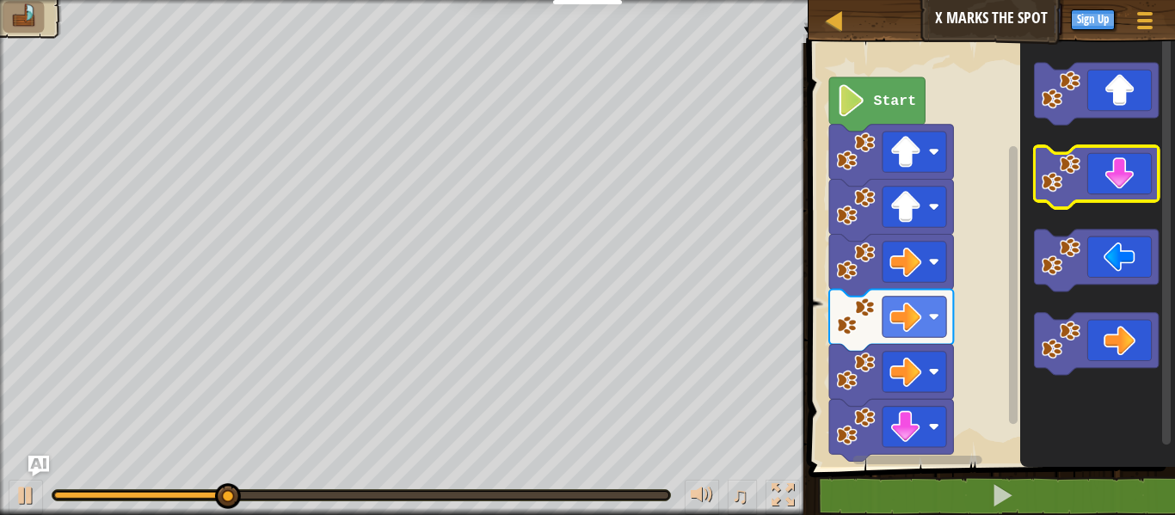
click at [1115, 179] on icon "Blockly Workspace" at bounding box center [1096, 177] width 124 height 62
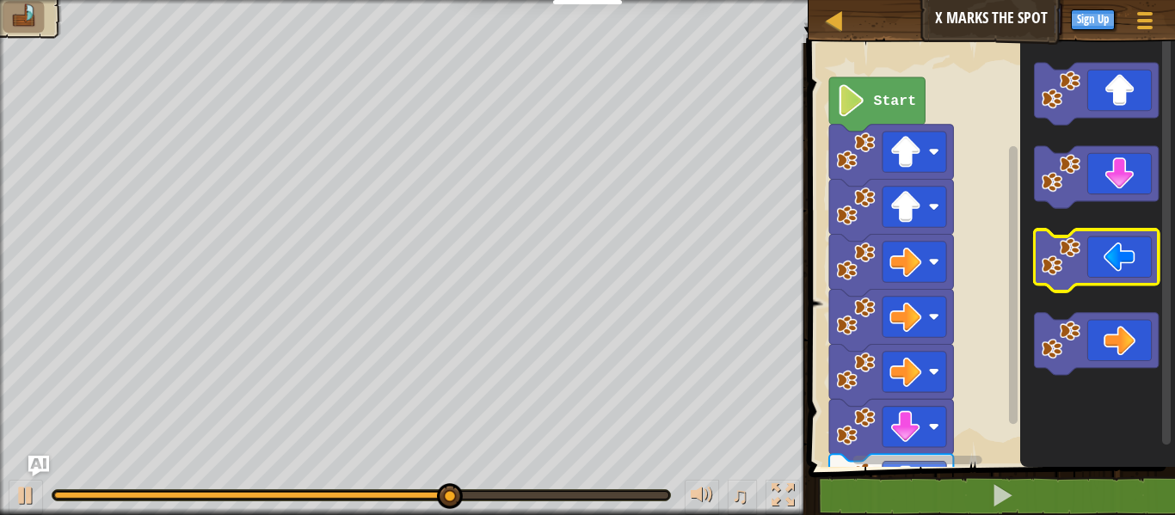
click at [1129, 256] on icon "Blockly Workspace" at bounding box center [1096, 261] width 124 height 62
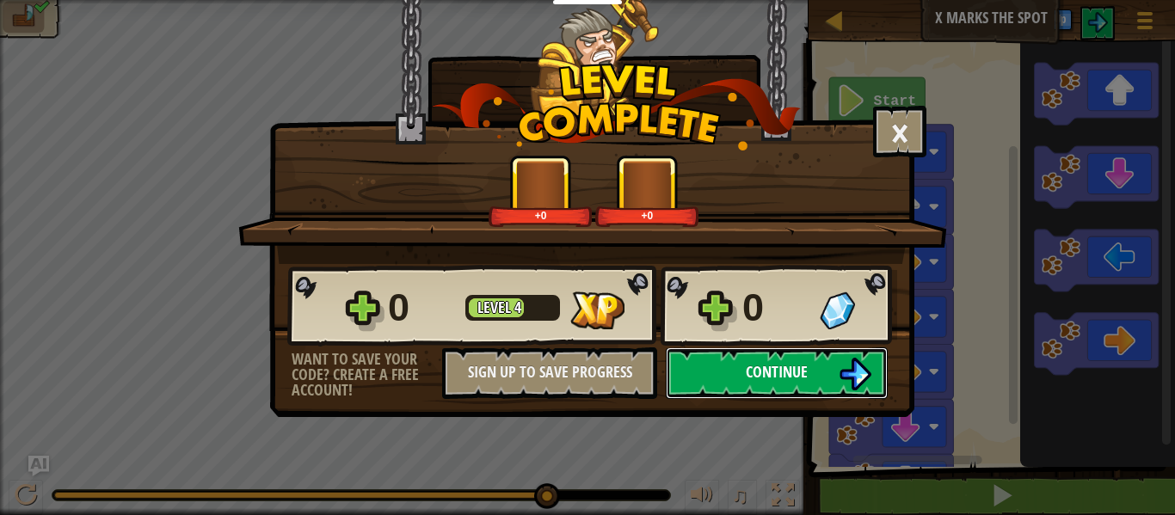
click at [861, 378] on img at bounding box center [855, 374] width 33 height 33
